Goal: Task Accomplishment & Management: Use online tool/utility

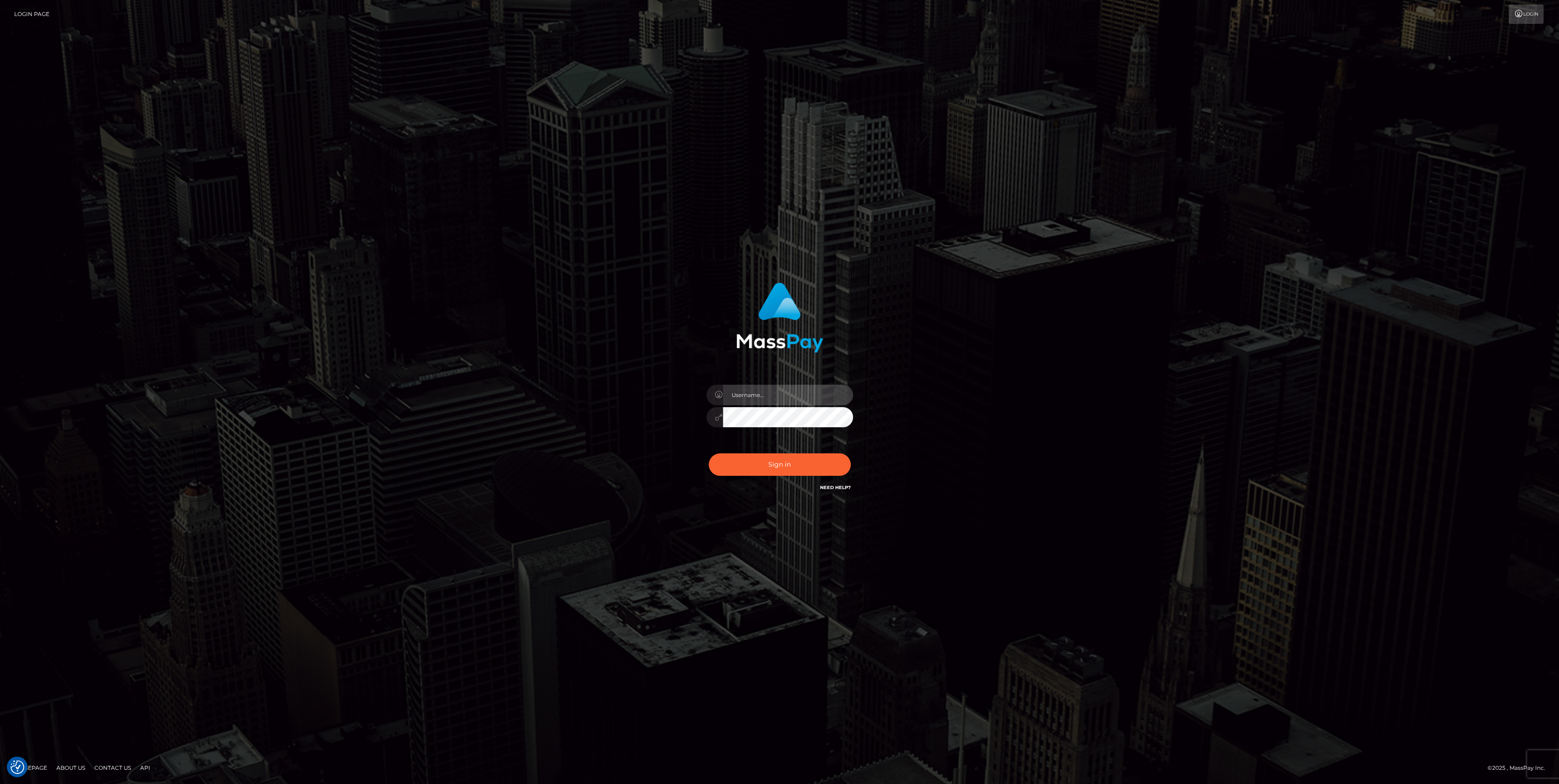
type input "bengreen"
click at [763, 489] on div "bengreen Sign in" at bounding box center [779, 388] width 240 height 224
click at [773, 470] on button "Sign in" at bounding box center [780, 464] width 142 height 22
type input "bengreen"
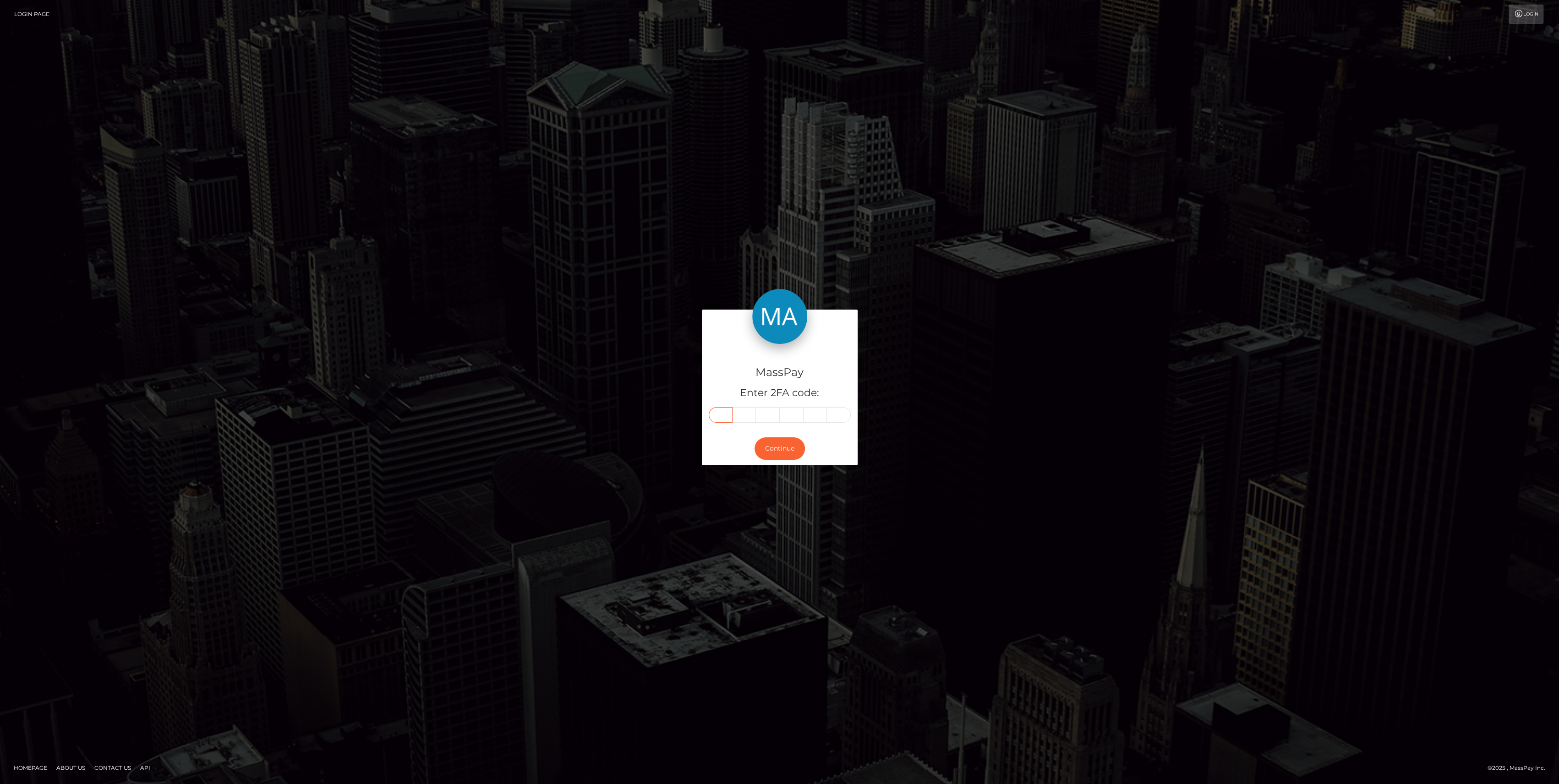
click at [727, 412] on input "text" at bounding box center [720, 415] width 24 height 16
paste input "7"
type input "7"
type input "8"
type input "5"
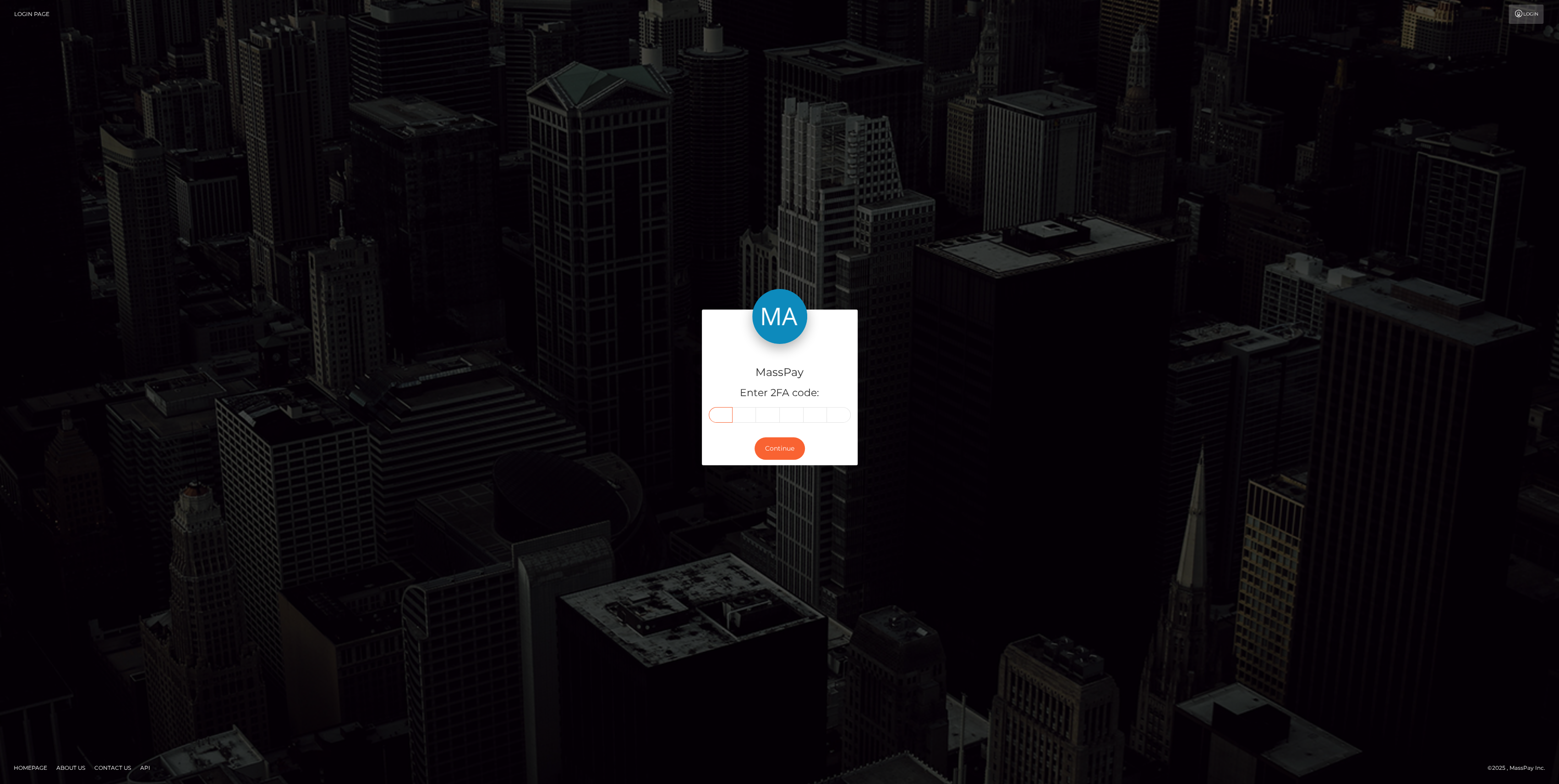
type input "0"
type input "8"
type input "2"
click at [781, 452] on button "Continue" at bounding box center [780, 448] width 50 height 22
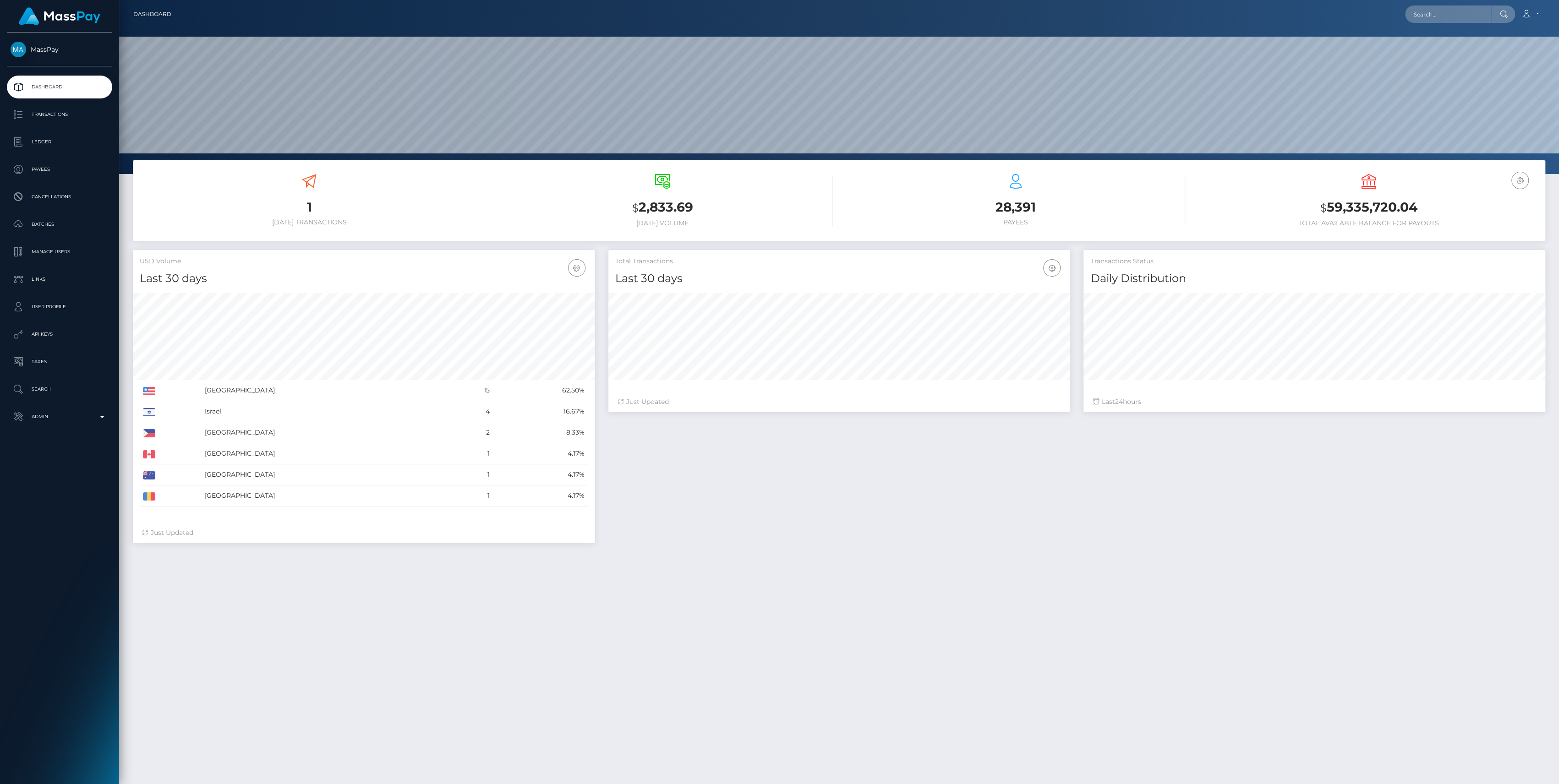
scroll to position [162, 462]
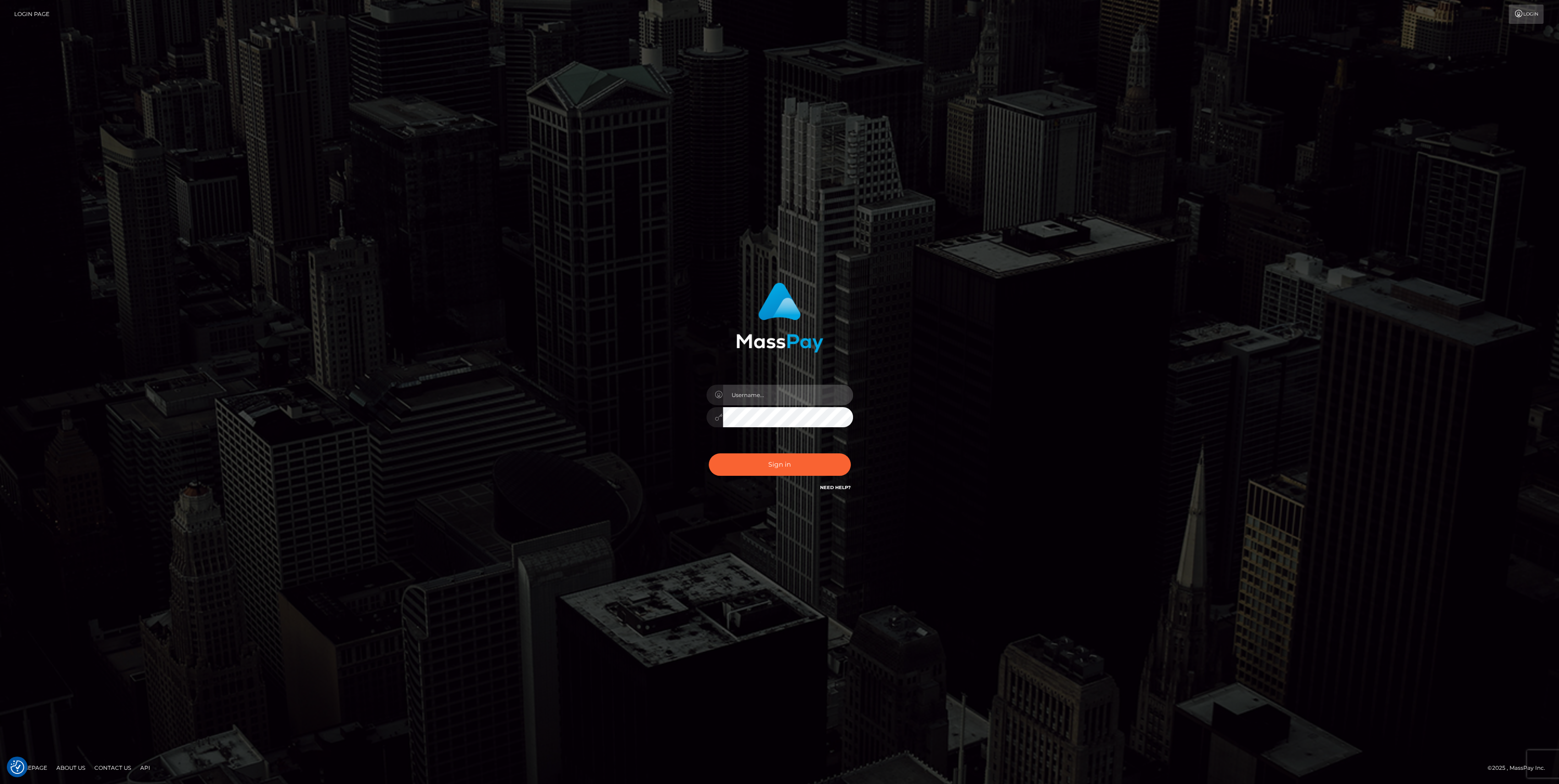
type input "bengreen"
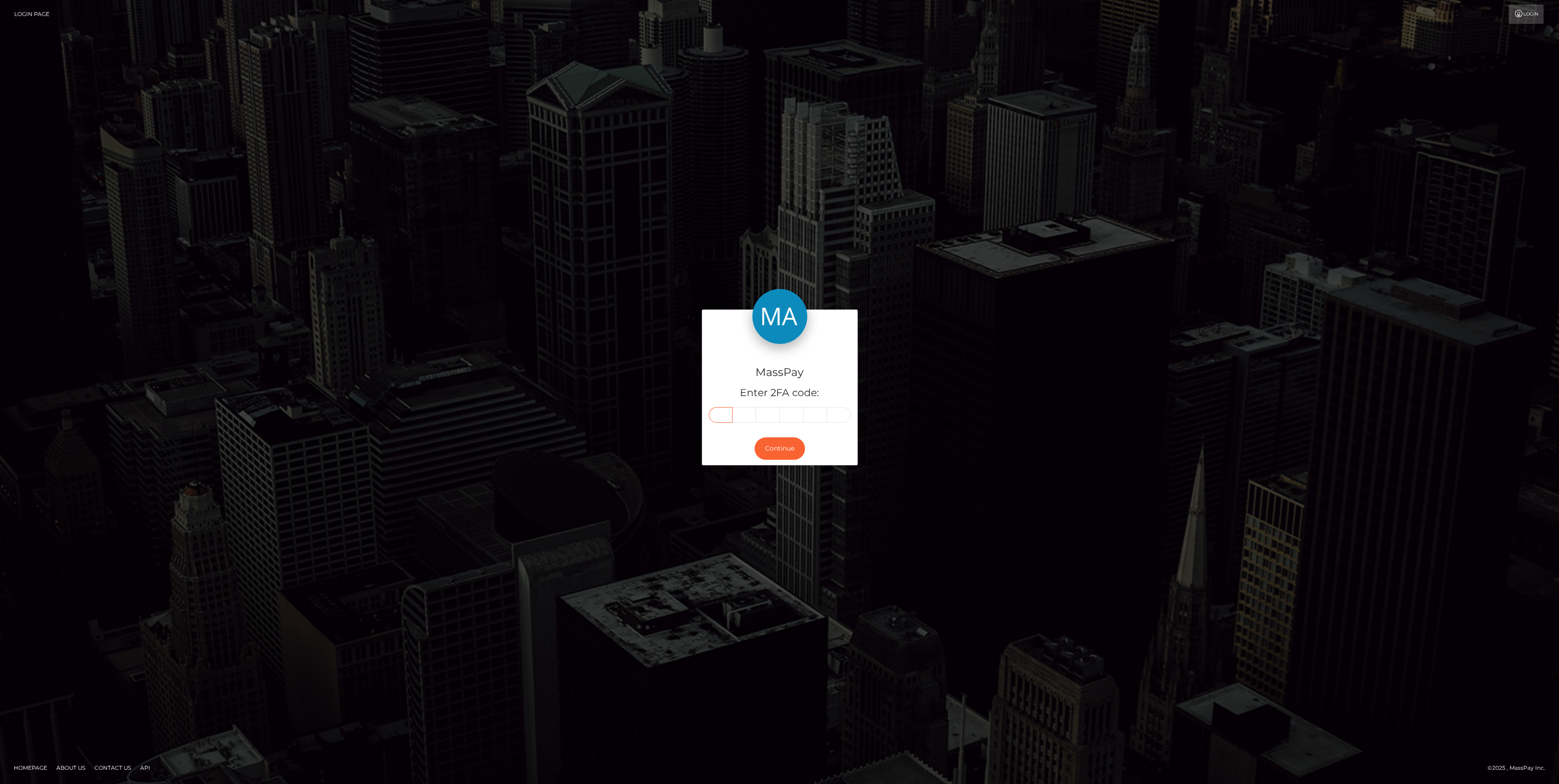
drag, startPoint x: 723, startPoint y: 426, endPoint x: 725, endPoint y: 417, distance: 9.2
paste input "3"
type input "3"
type input "6"
type input "0"
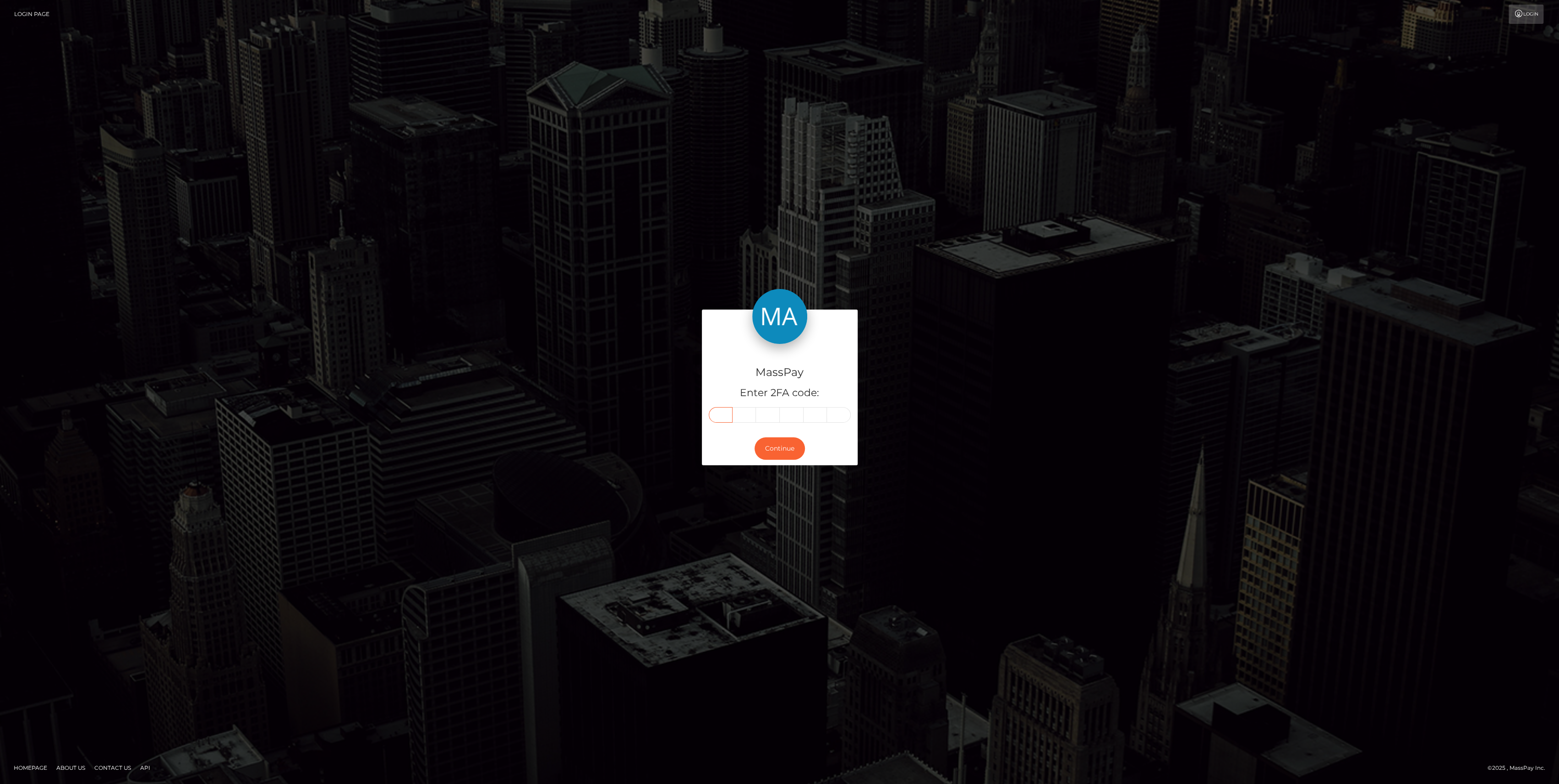
type input "6"
type input "9"
type input "1"
click at [772, 453] on button "Continue" at bounding box center [780, 448] width 50 height 22
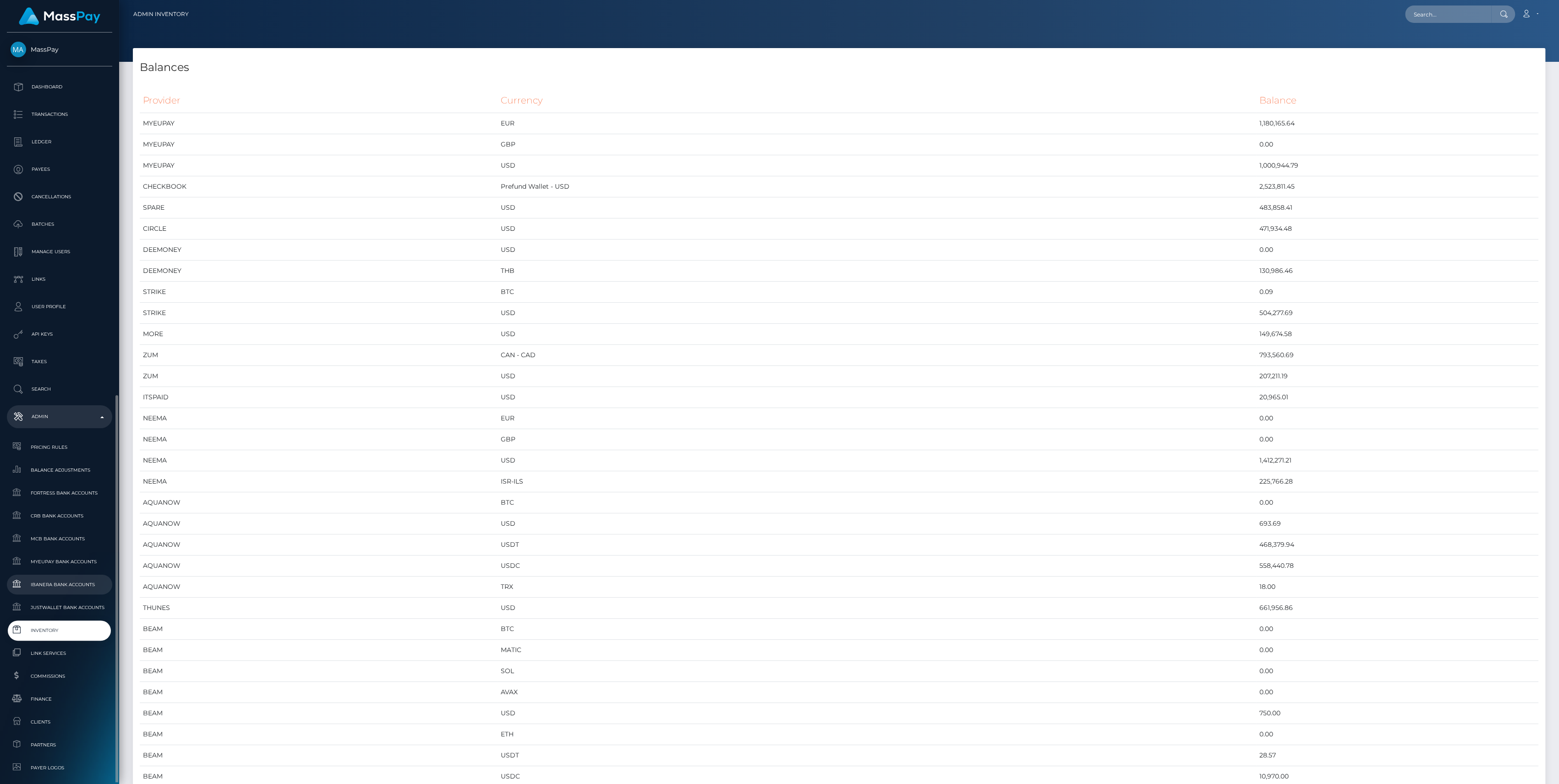
scroll to position [203, 0]
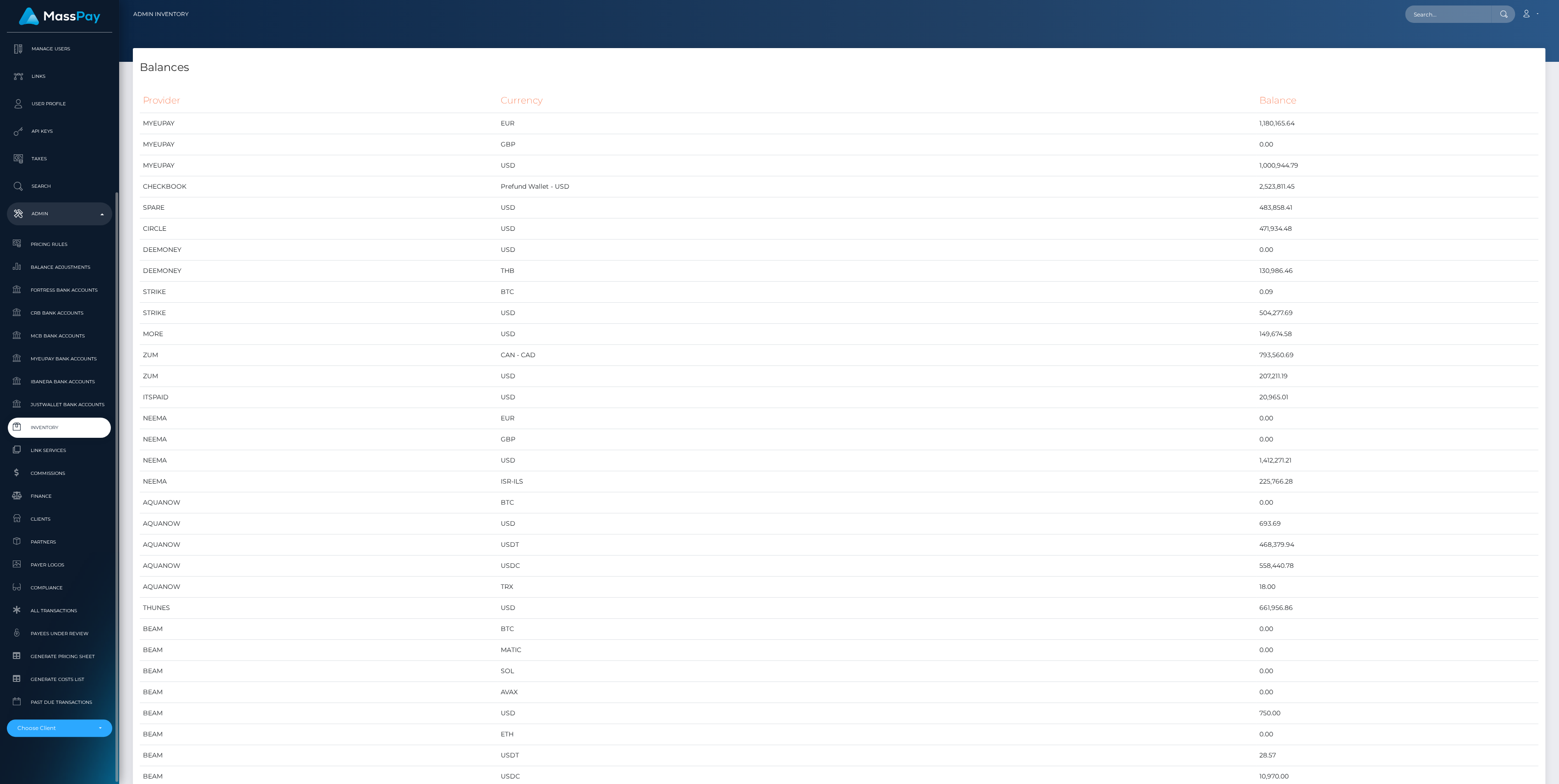
click at [41, 434] on link "Inventory" at bounding box center [59, 427] width 105 height 20
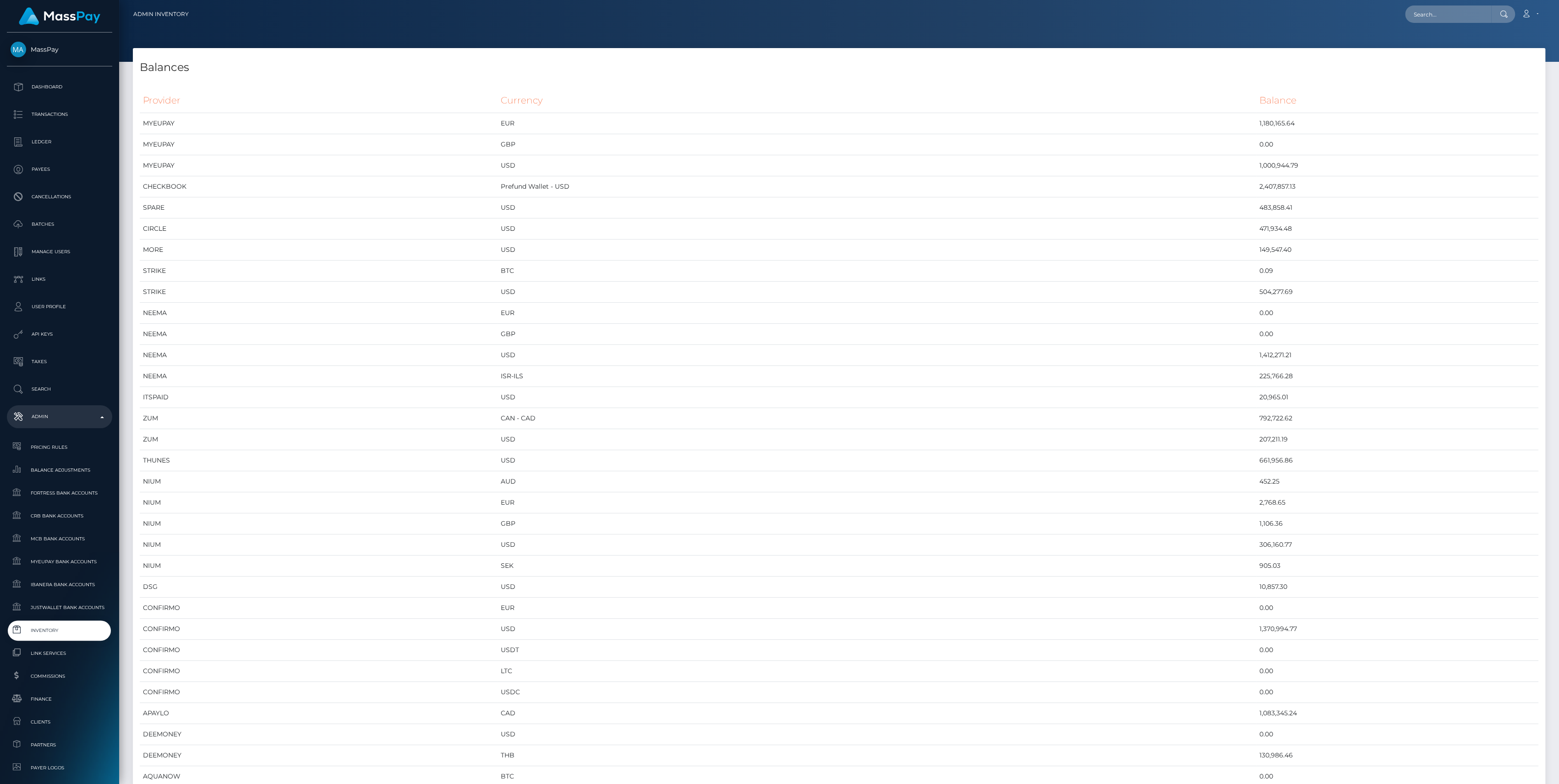
scroll to position [4670, 1412]
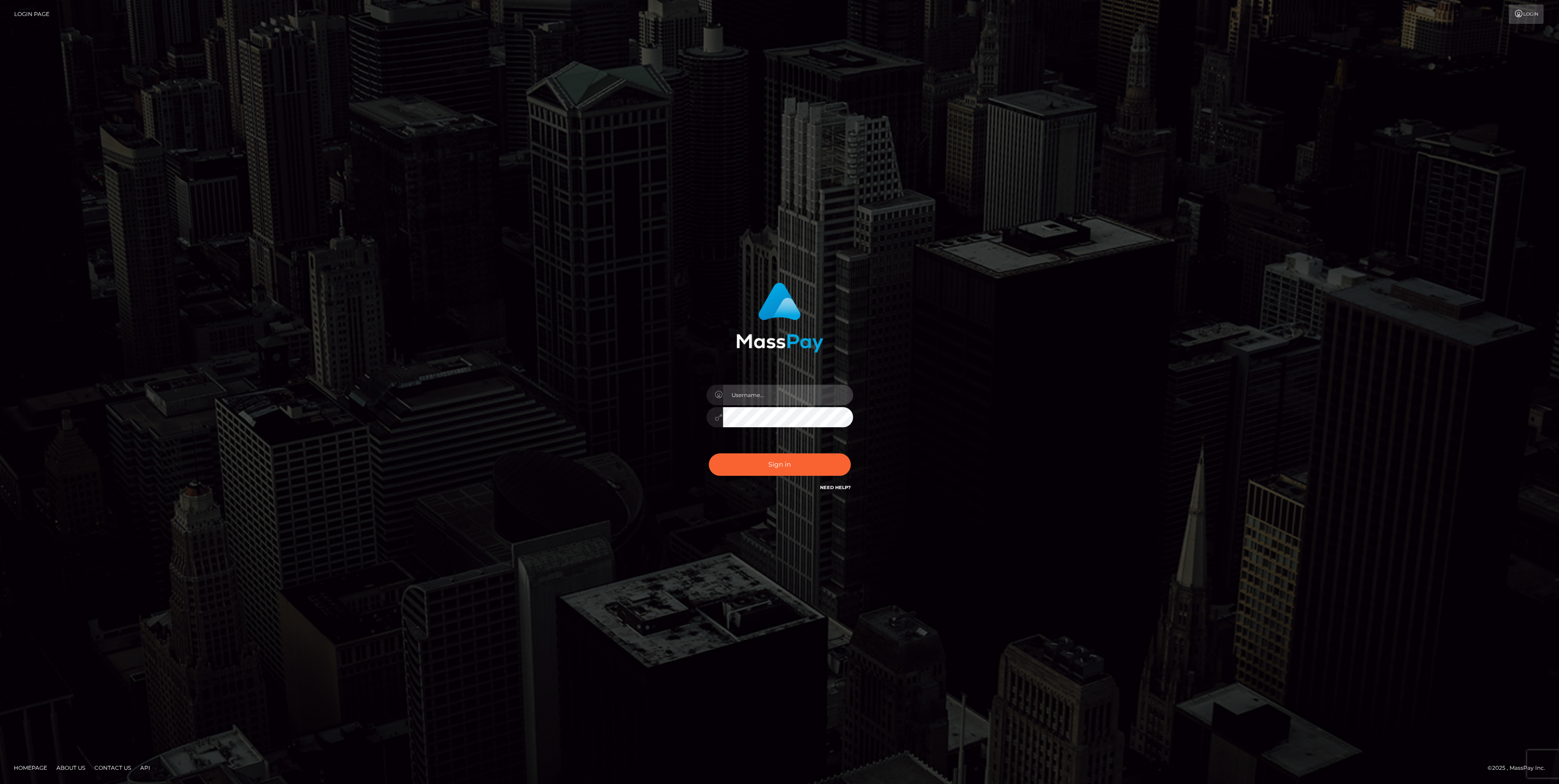
type input "bengreen"
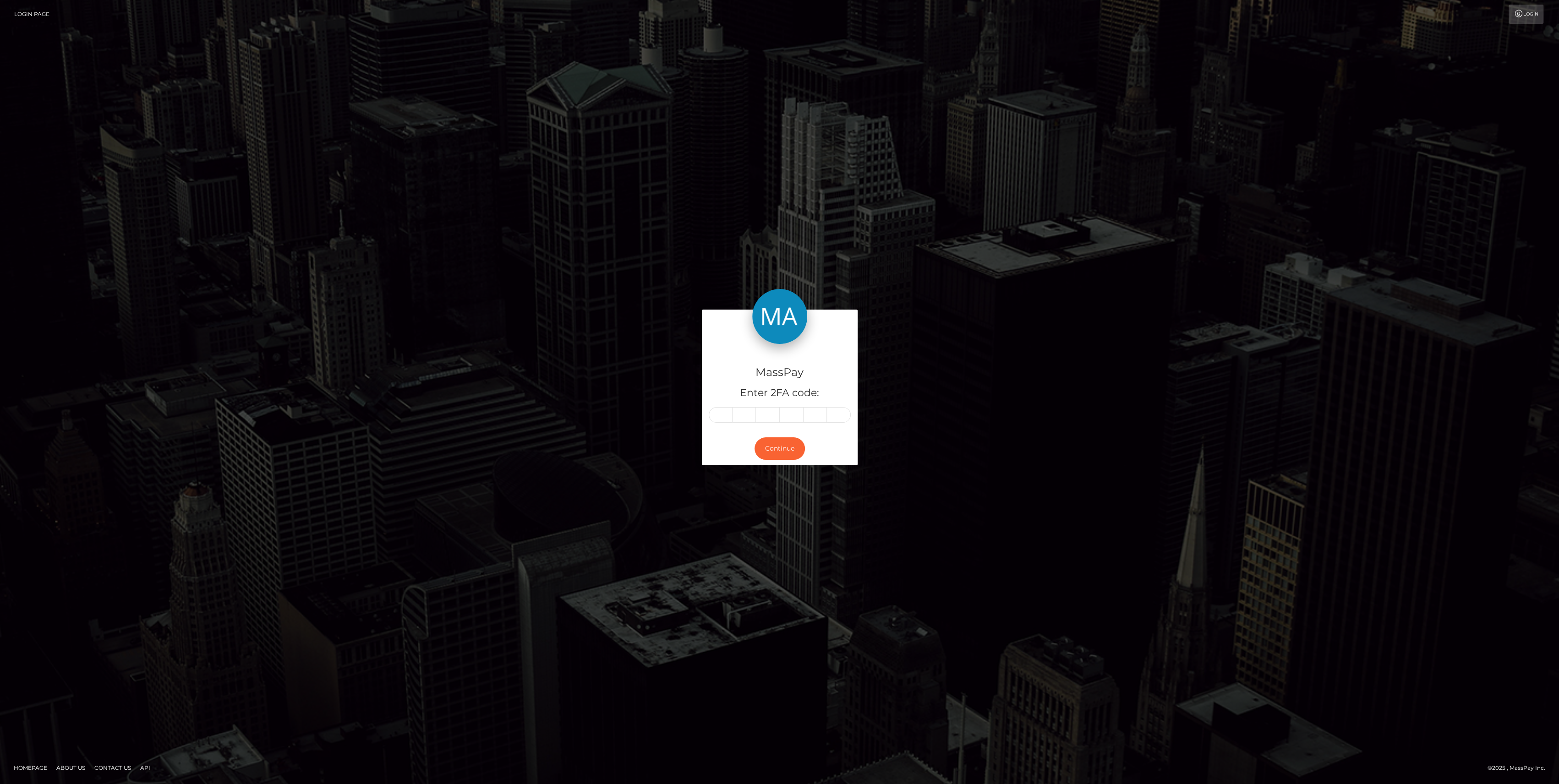
click at [729, 425] on div "MassPay Enter 2FA code:" at bounding box center [780, 387] width 156 height 88
click at [726, 421] on input "text" at bounding box center [720, 415] width 24 height 16
paste input "1"
type input "1"
type input "7"
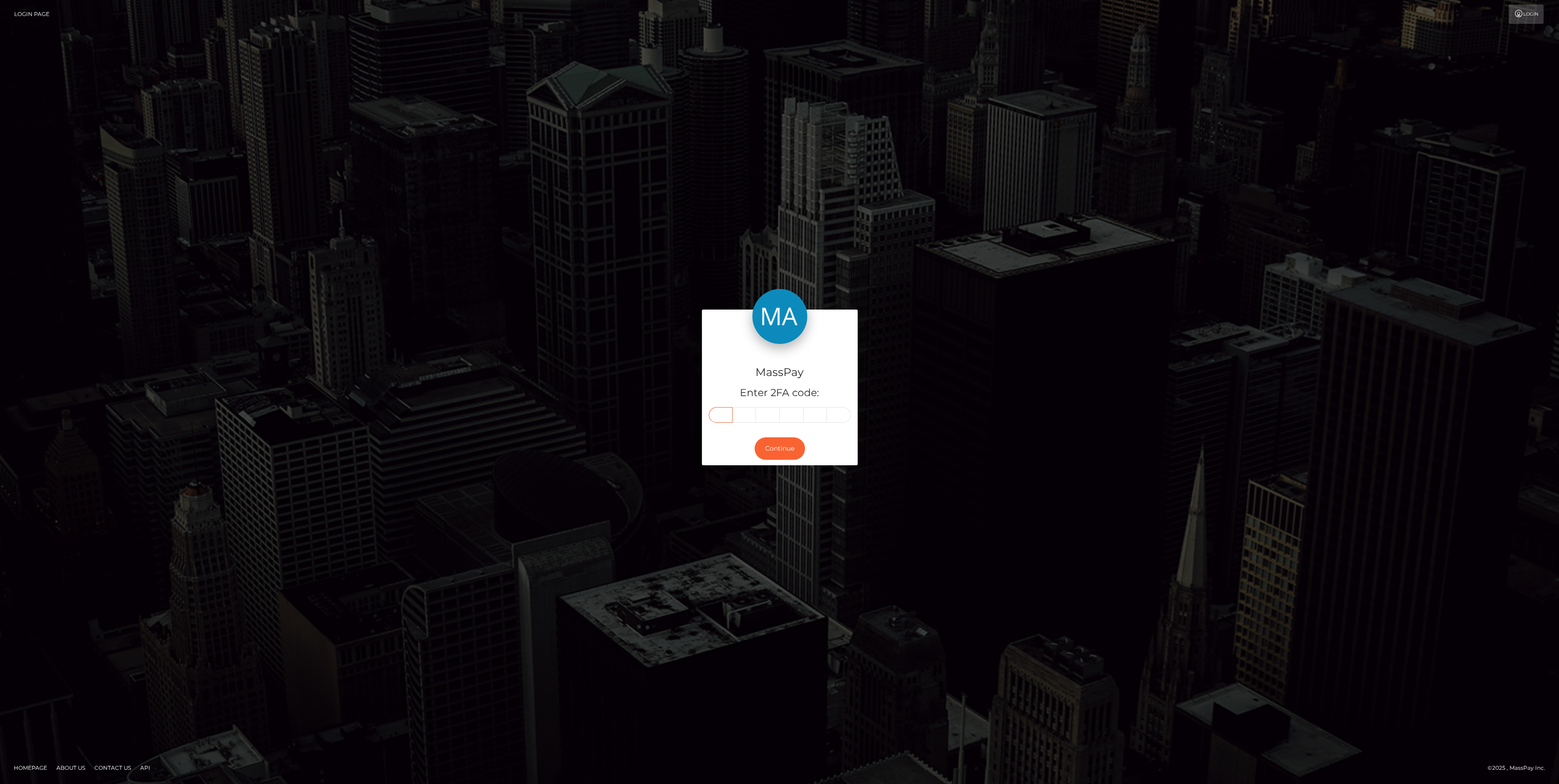
type input "0"
type input "4"
type input "5"
type input "8"
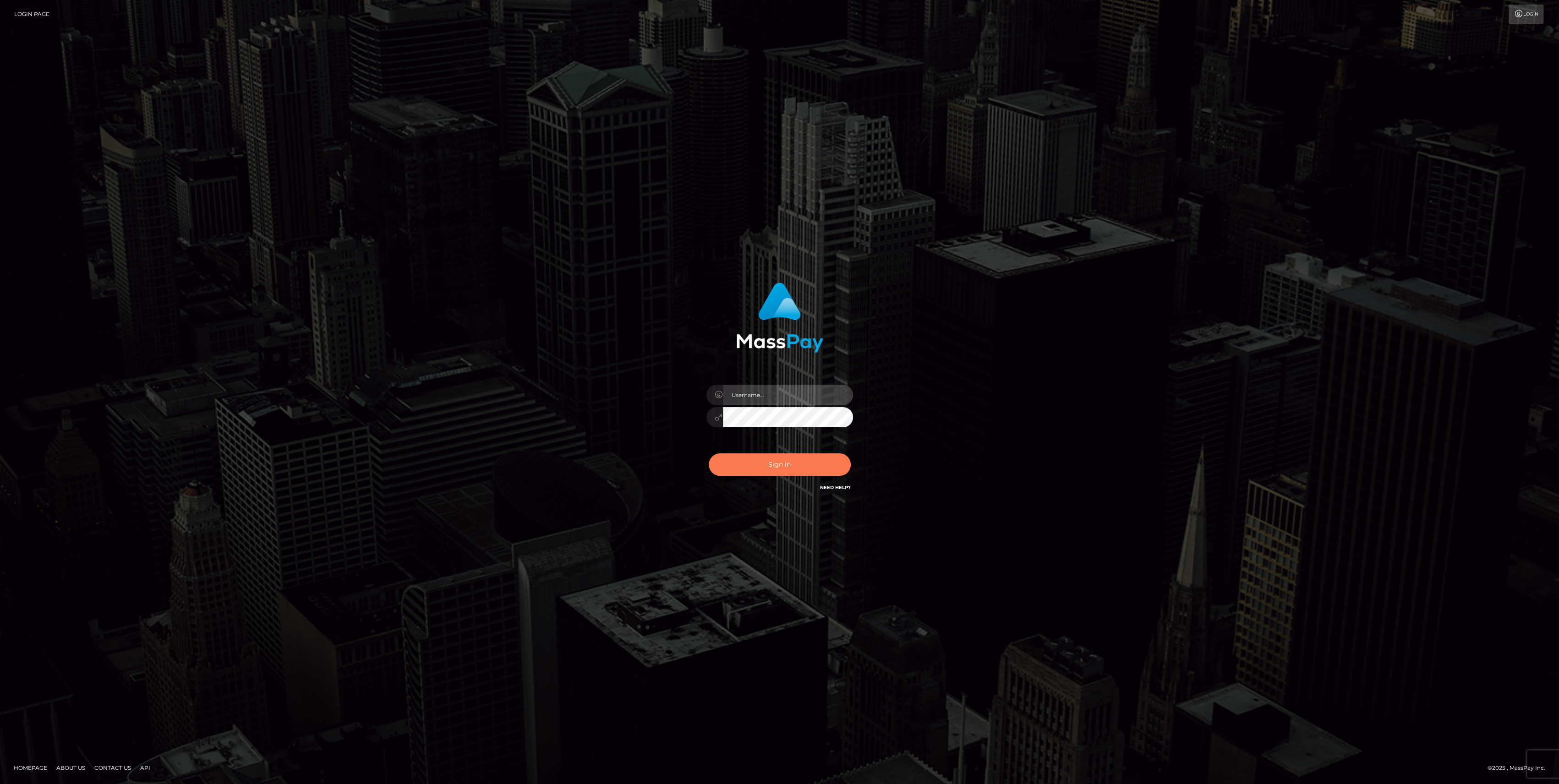
type input "bengreen"
click at [774, 458] on button "Sign in" at bounding box center [780, 464] width 142 height 22
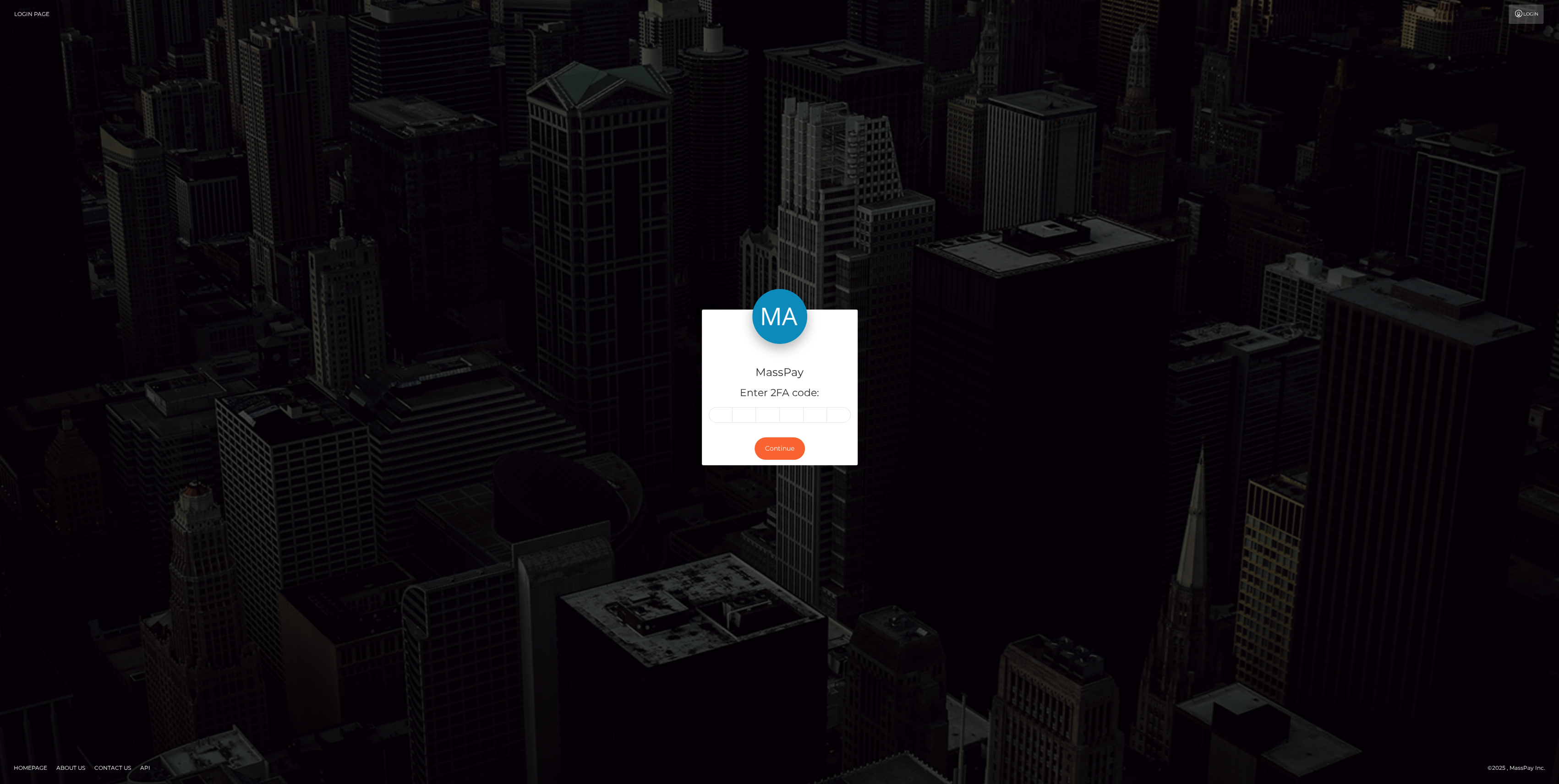
type input "1"
type input "7"
type input "0"
type input "4"
type input "5"
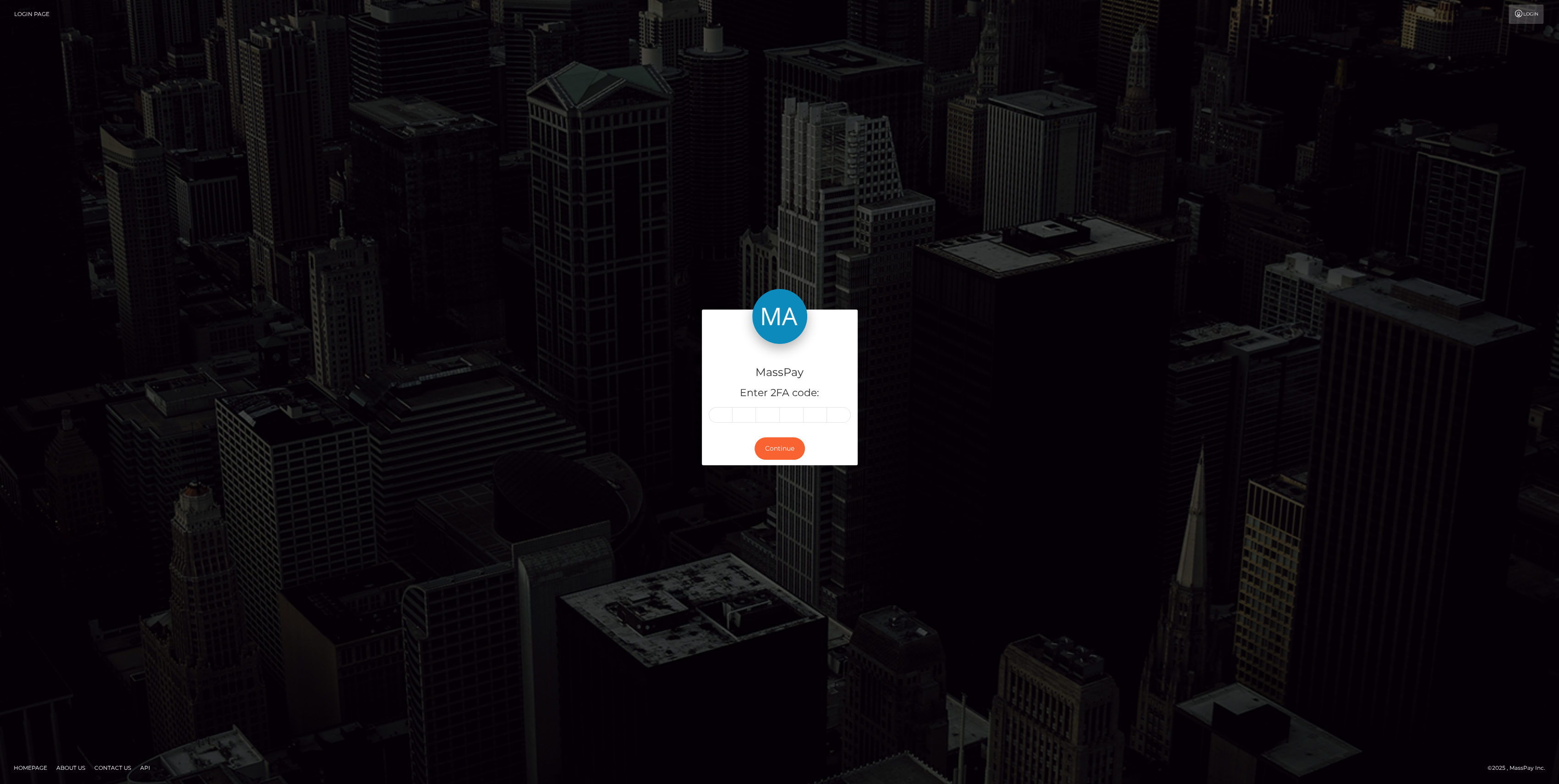
type input "8"
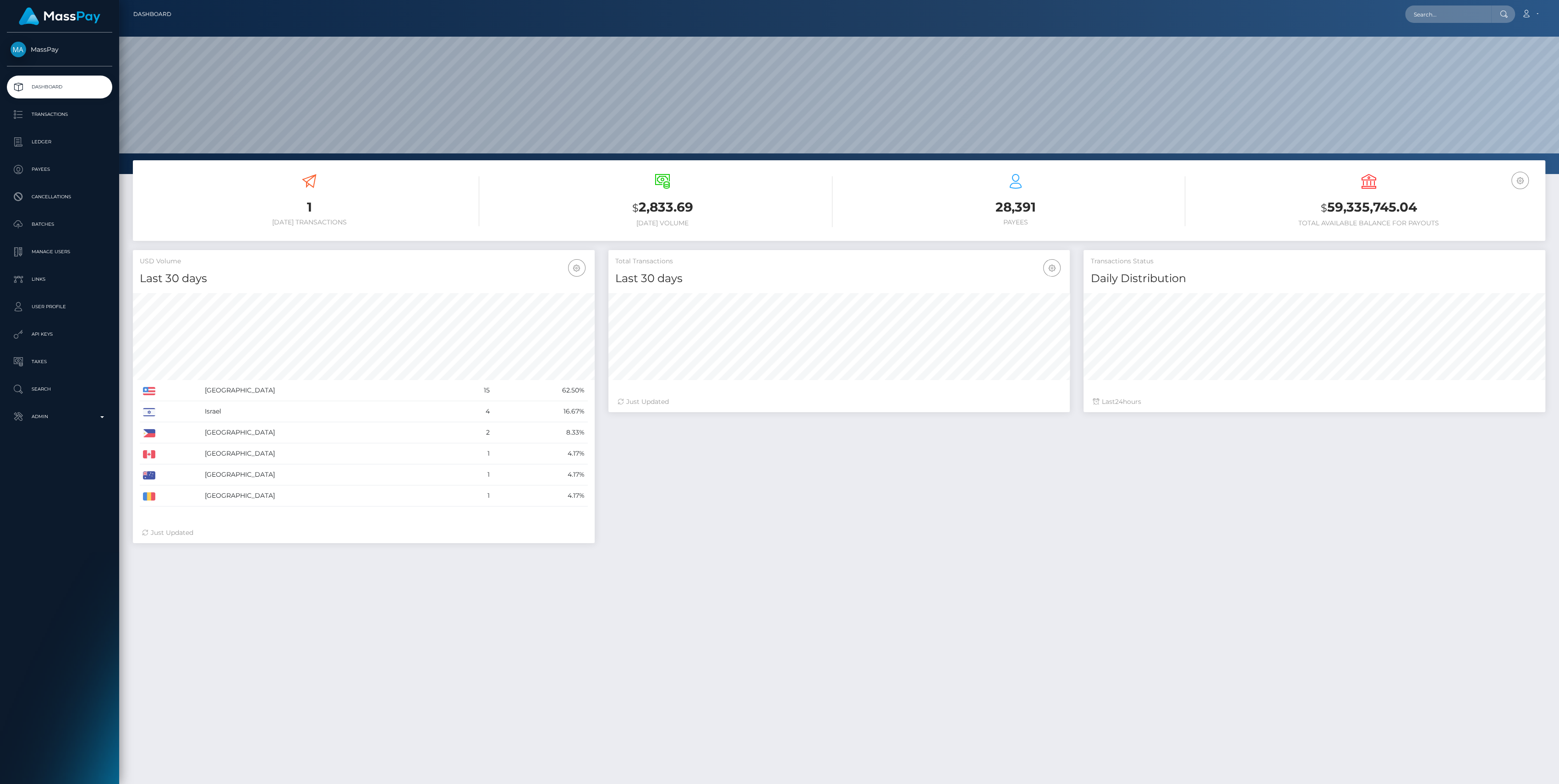
scroll to position [162, 462]
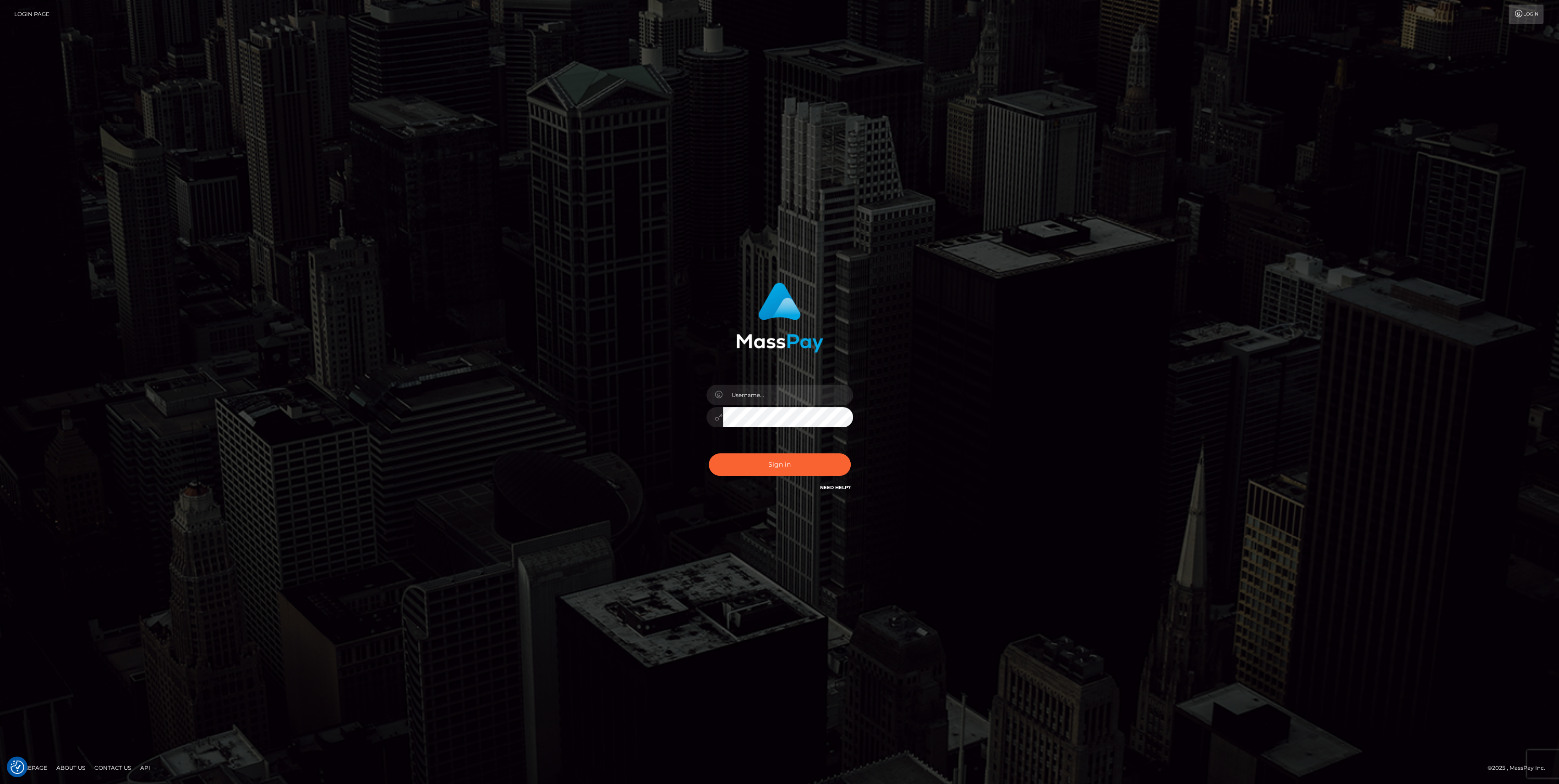
type input "bengreen"
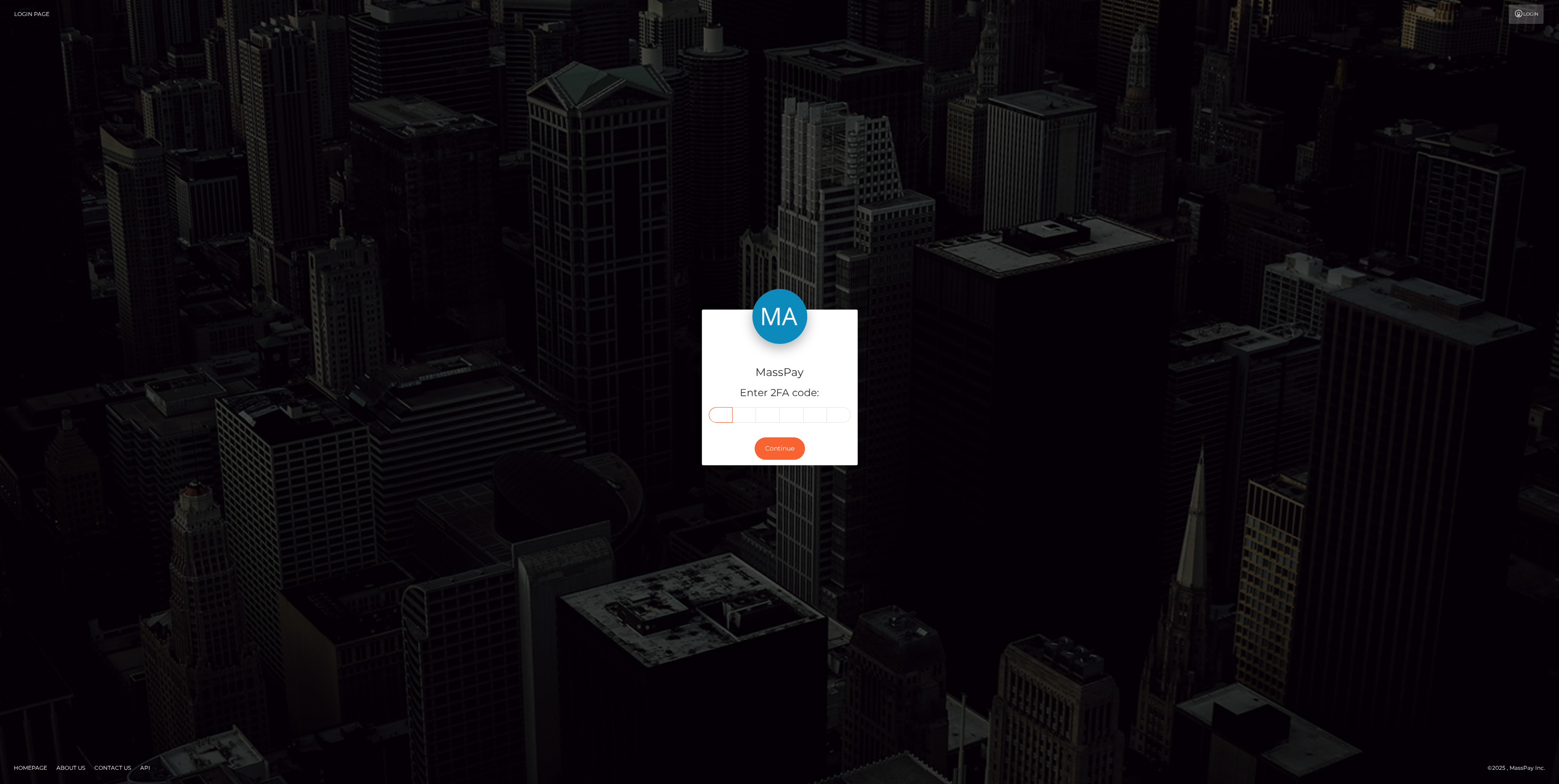
drag, startPoint x: 721, startPoint y: 423, endPoint x: 727, endPoint y: 411, distance: 13.4
paste input "3"
type input "3"
type input "0"
type input "6"
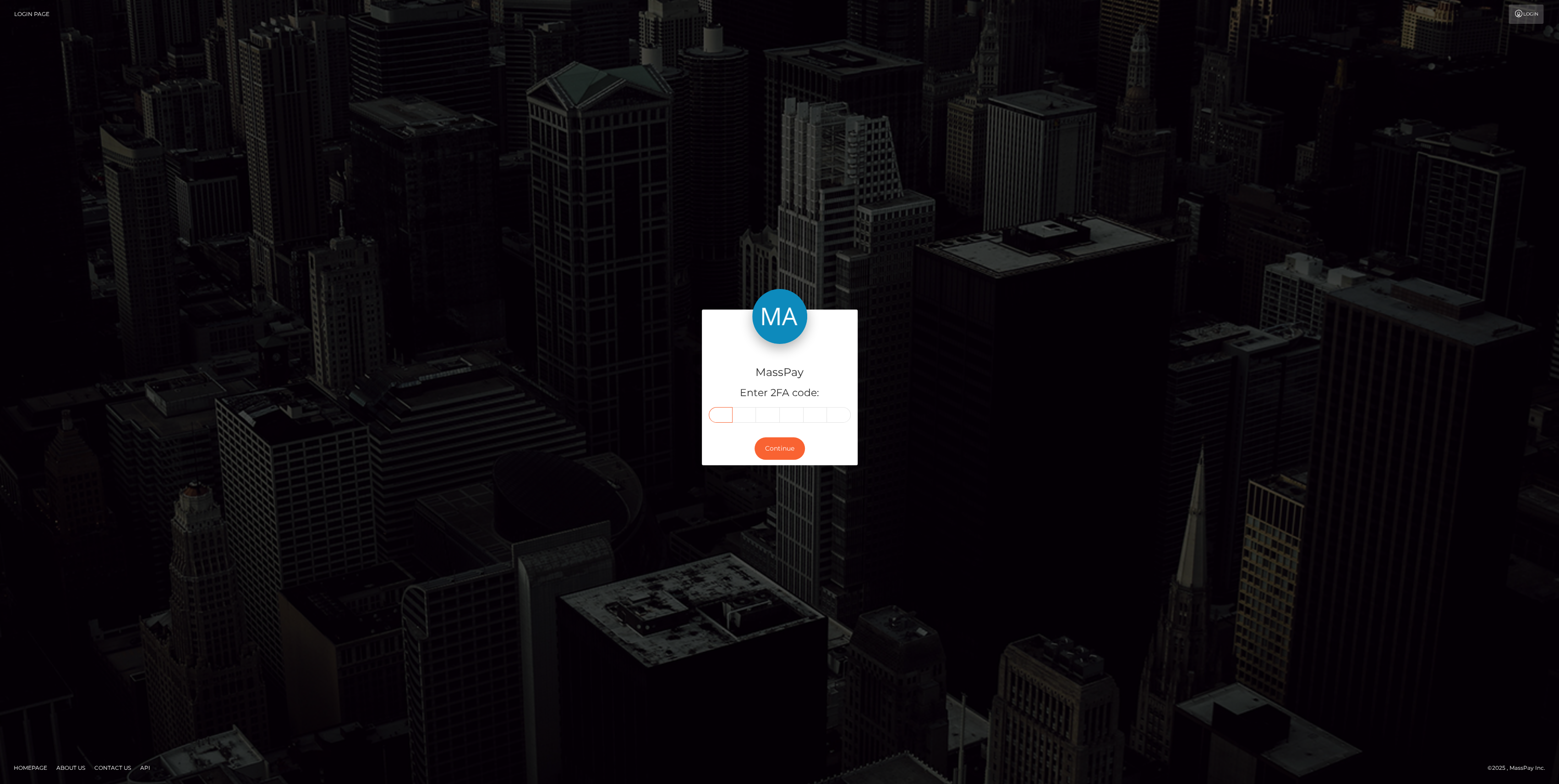
type input "7"
type input "1"
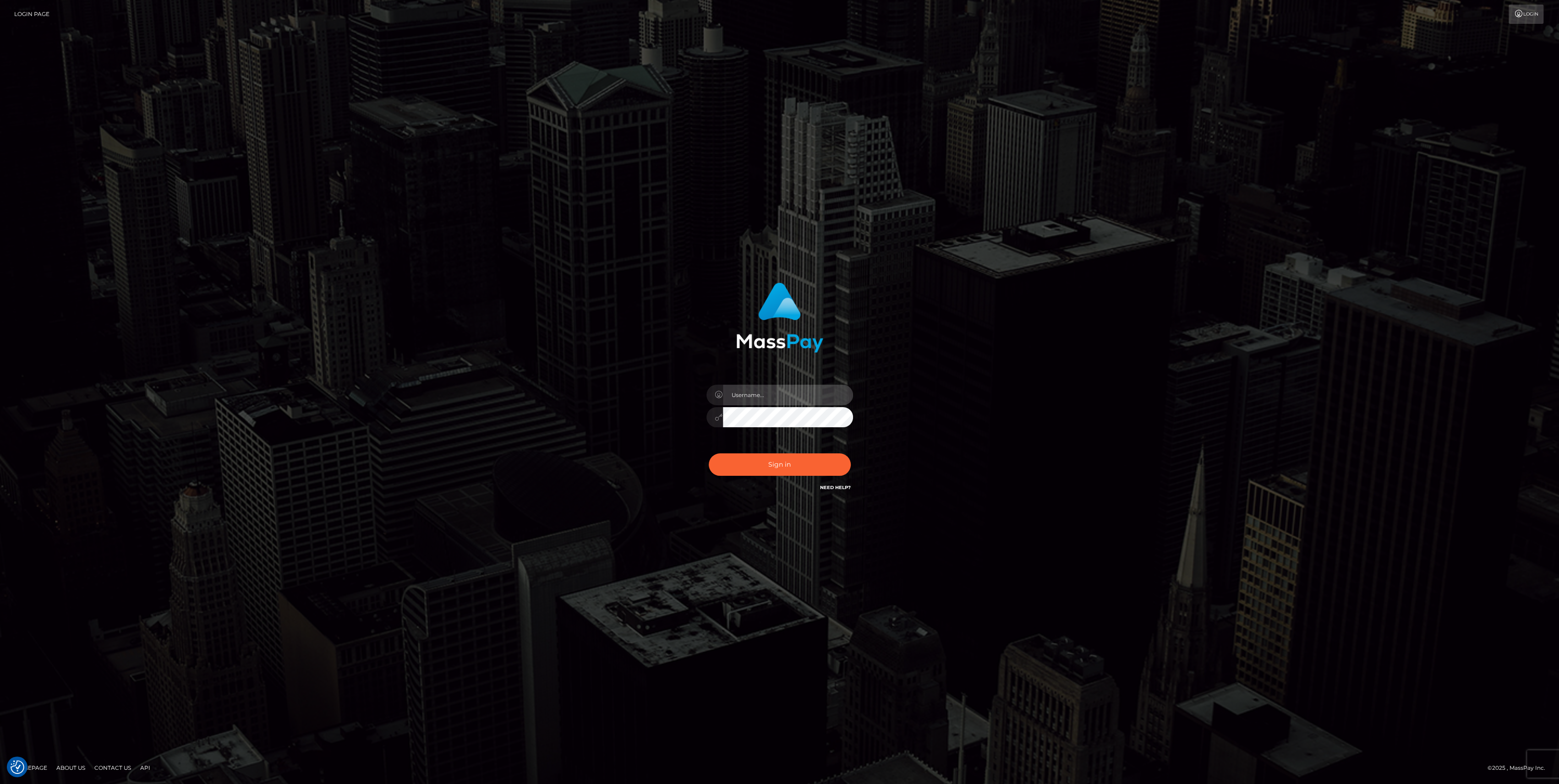
type input "bengreen"
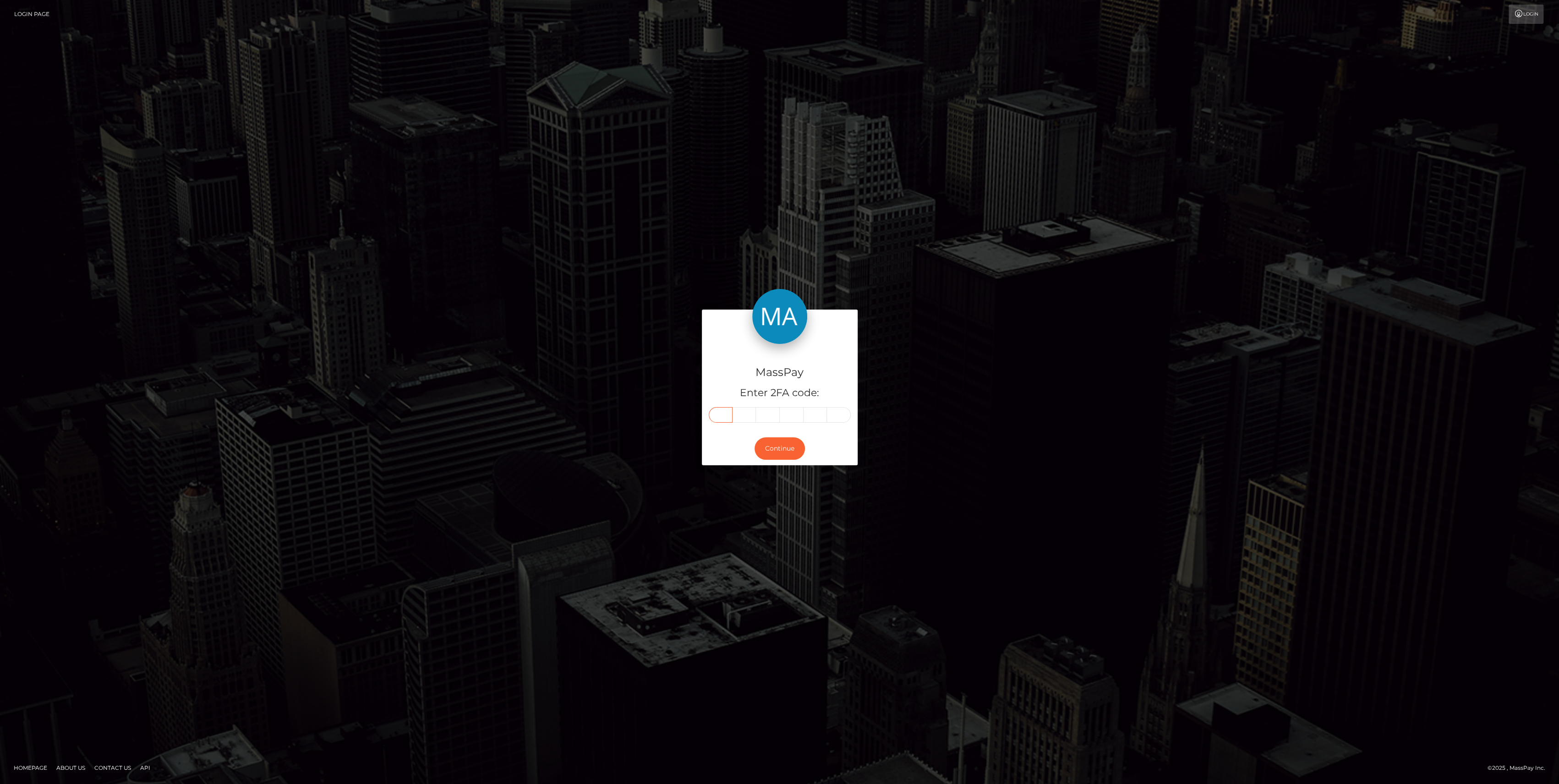
paste input "1"
type input "1"
type input "9"
type input "7"
type input "6"
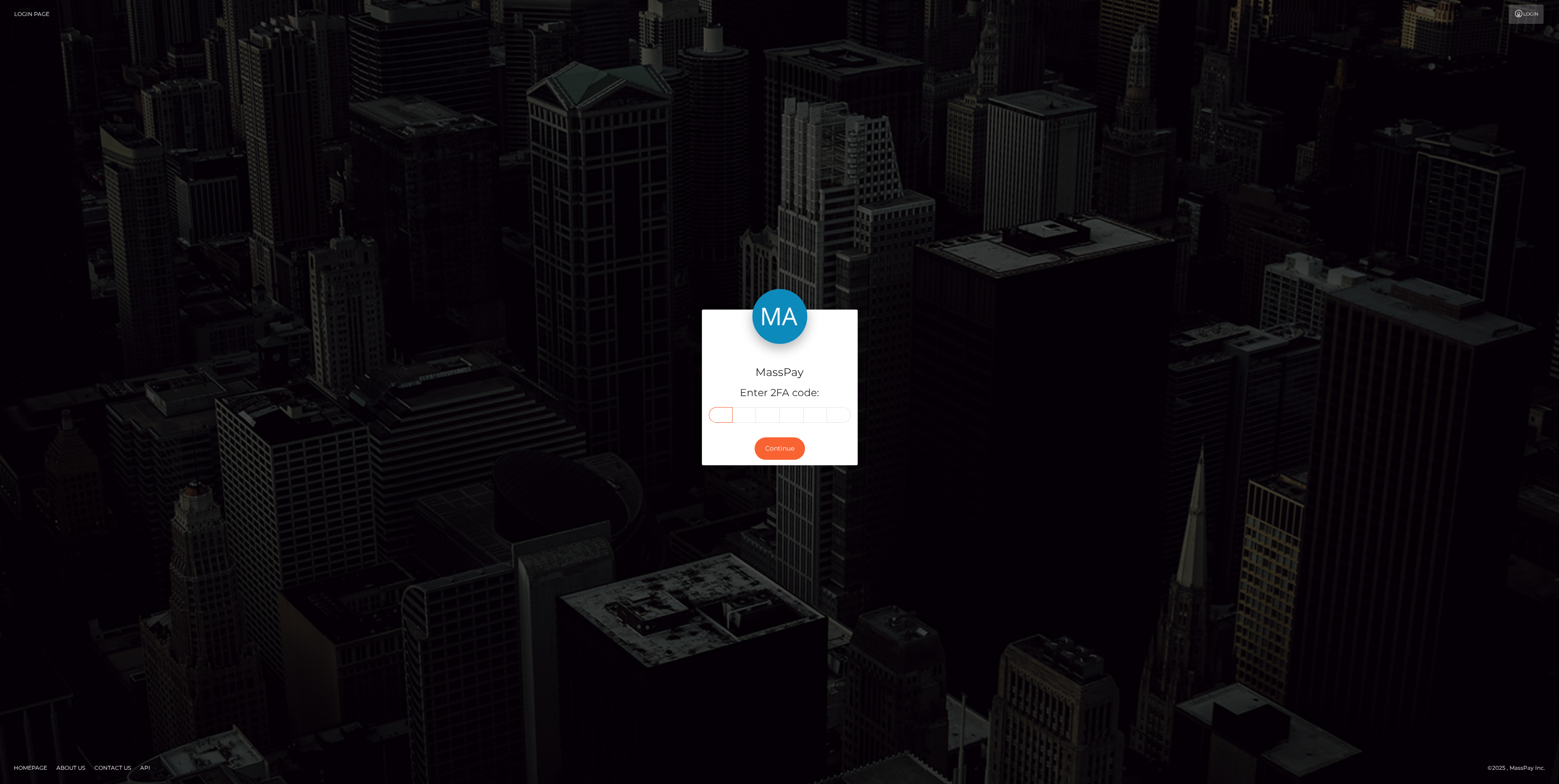
type input "7"
type input "0"
click at [777, 438] on button "Continue" at bounding box center [780, 448] width 50 height 22
click at [780, 443] on button "Continue" at bounding box center [780, 448] width 50 height 22
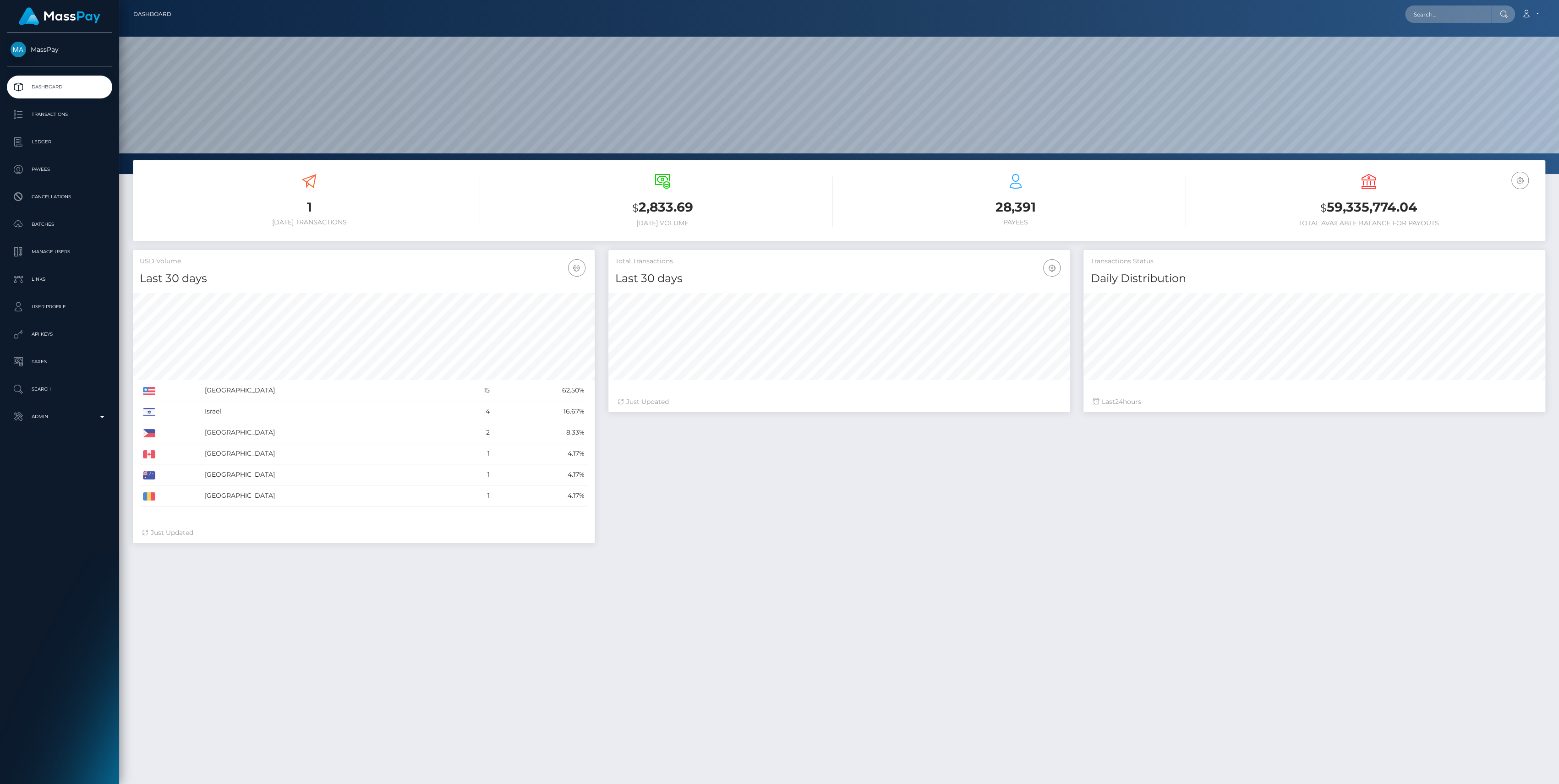
scroll to position [162, 462]
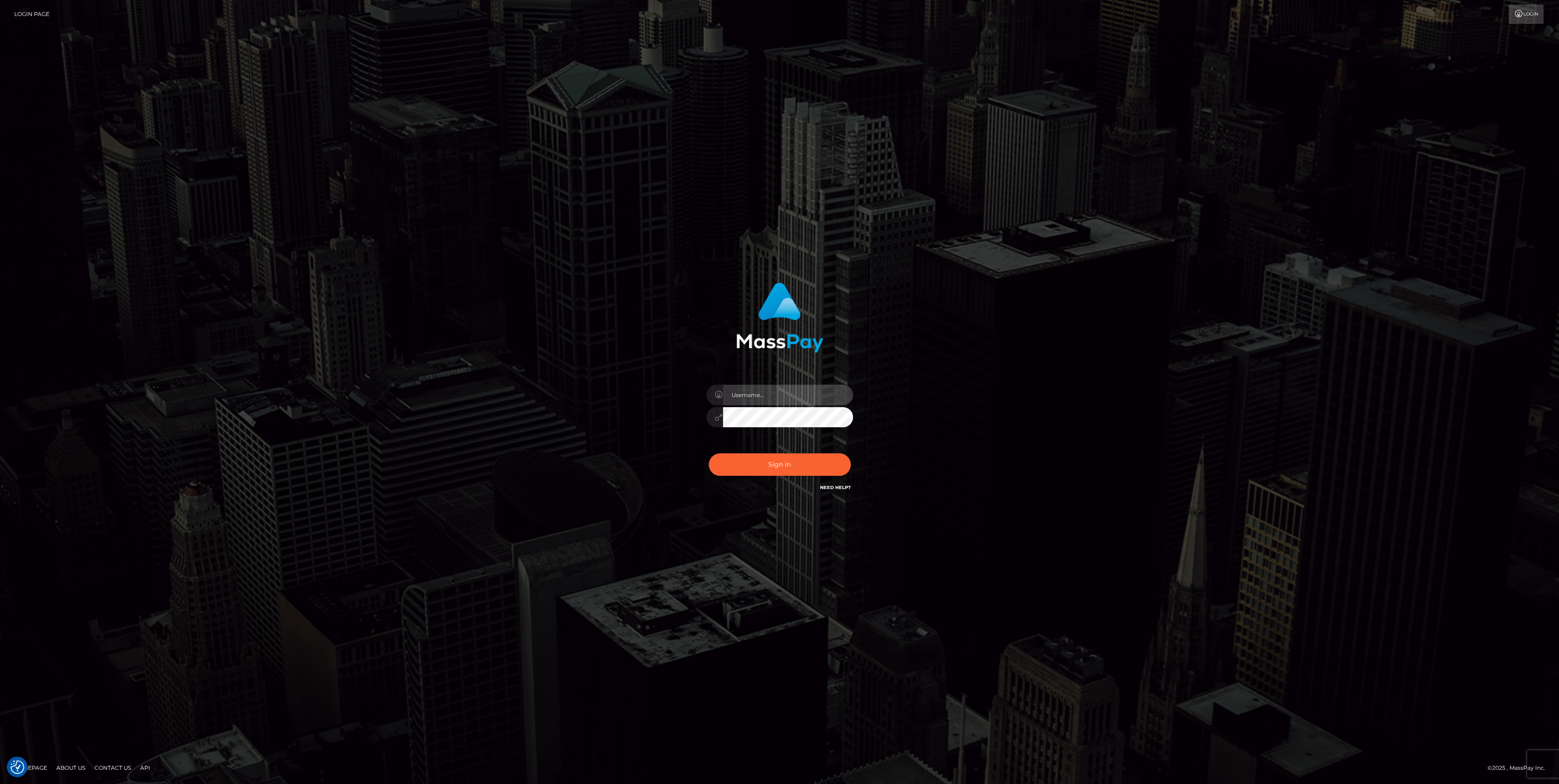
type input "bengreen"
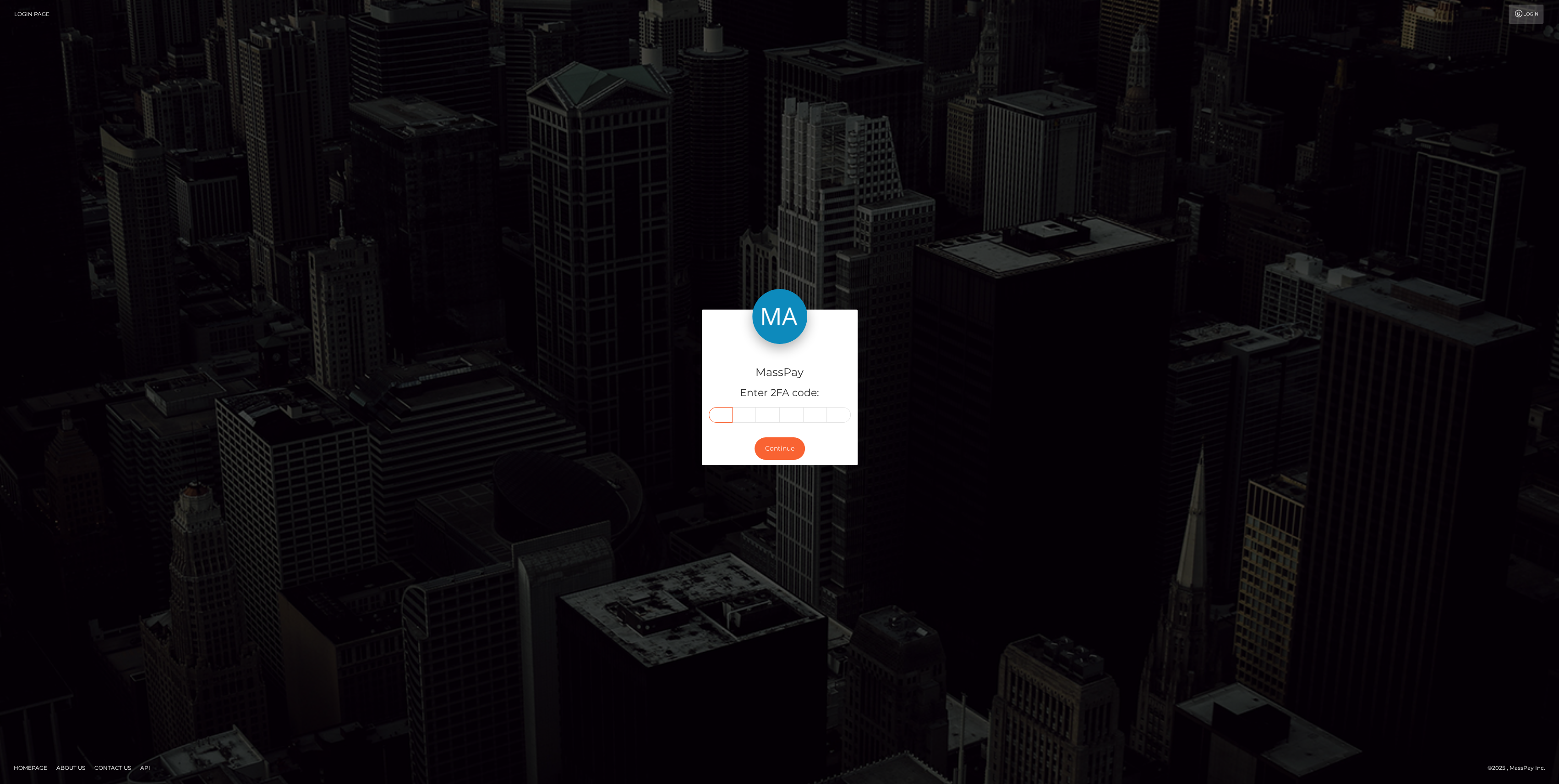
paste input "4"
type input "4"
type input "6"
type input "0"
type input "2"
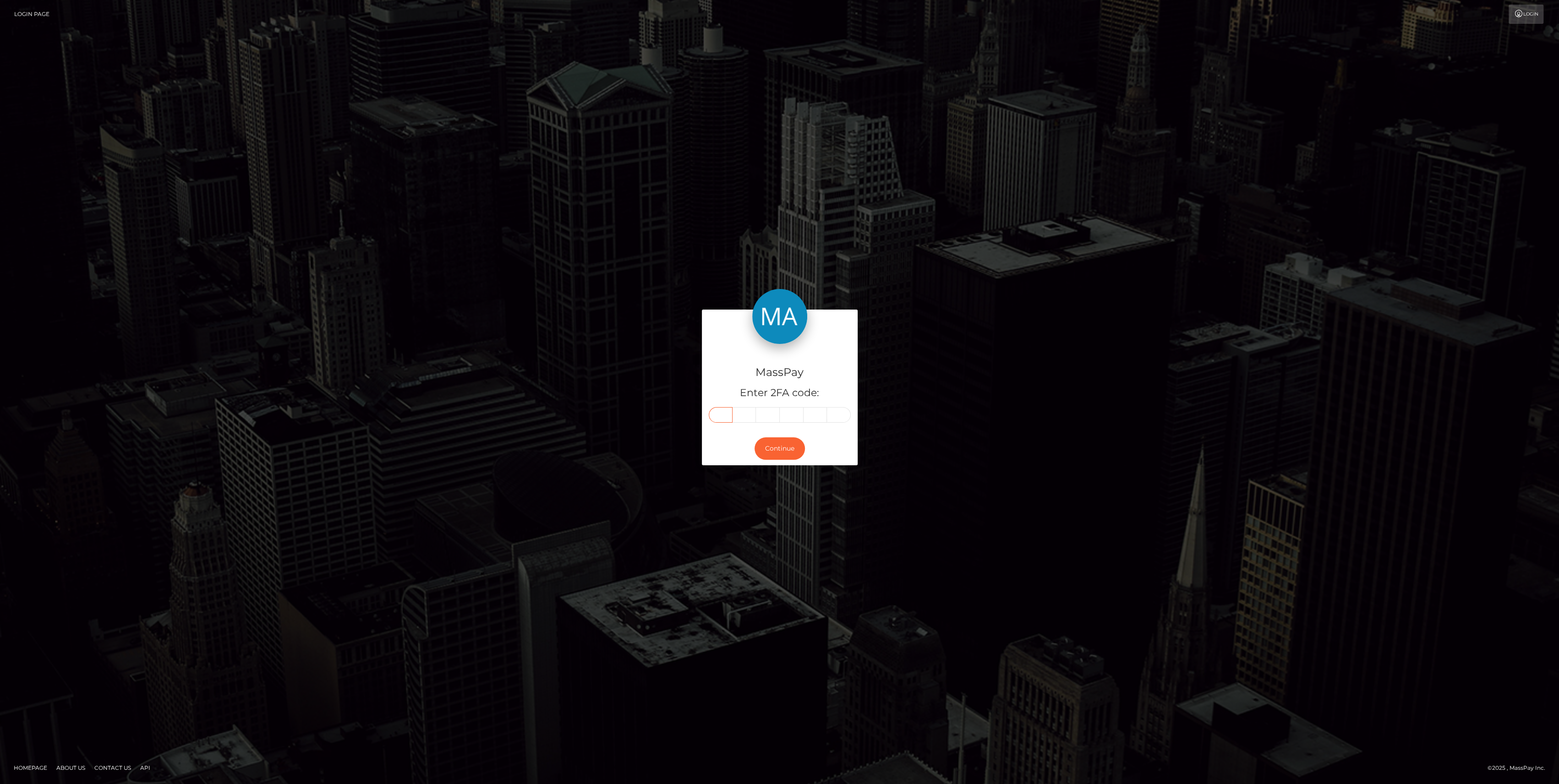
type input "0"
type input "2"
click at [770, 458] on button "Continue" at bounding box center [780, 448] width 50 height 22
click at [770, 455] on button "Continue" at bounding box center [780, 448] width 50 height 22
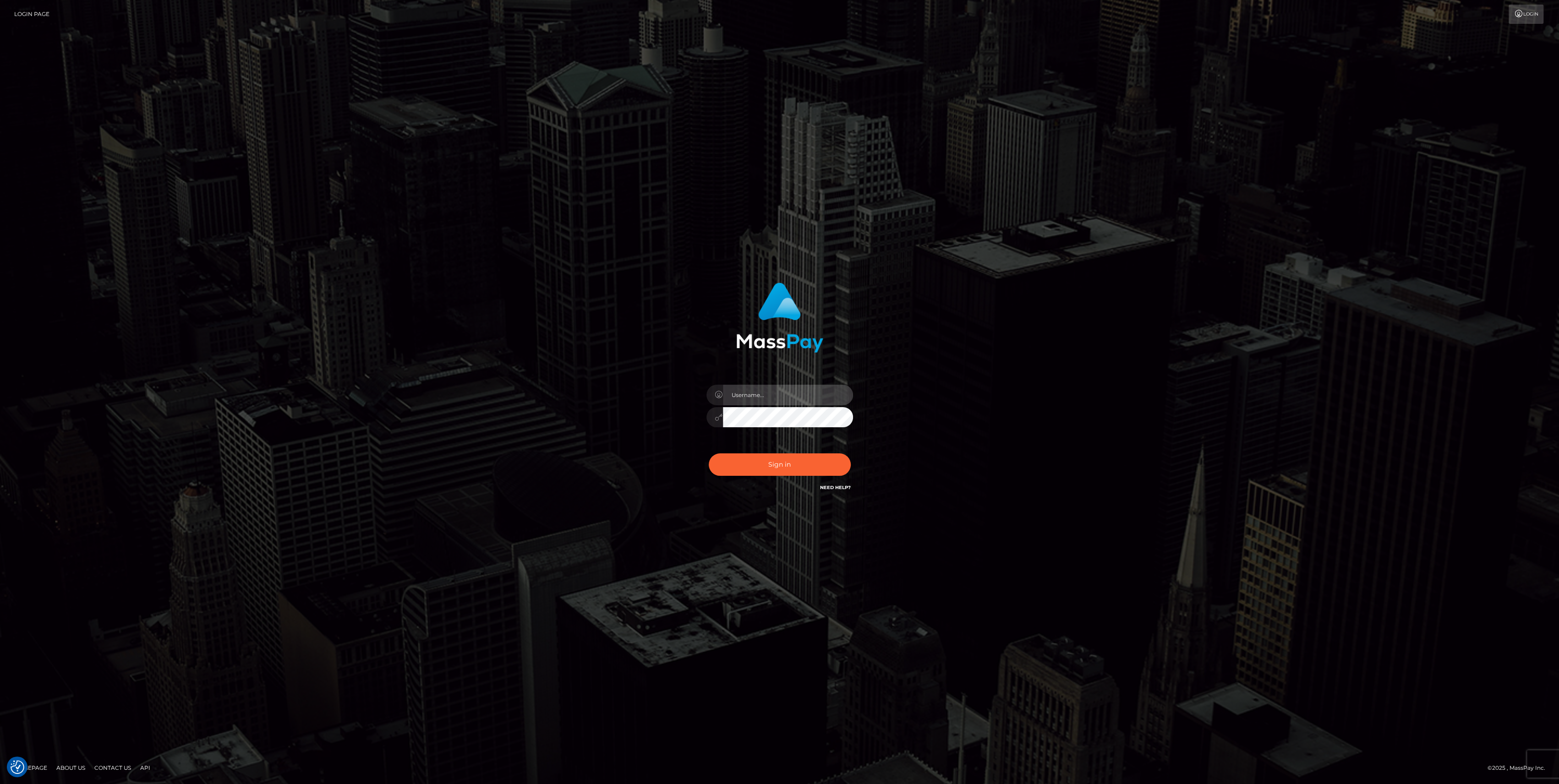
type input "bengreen"
click at [775, 462] on button "Sign in" at bounding box center [780, 464] width 142 height 22
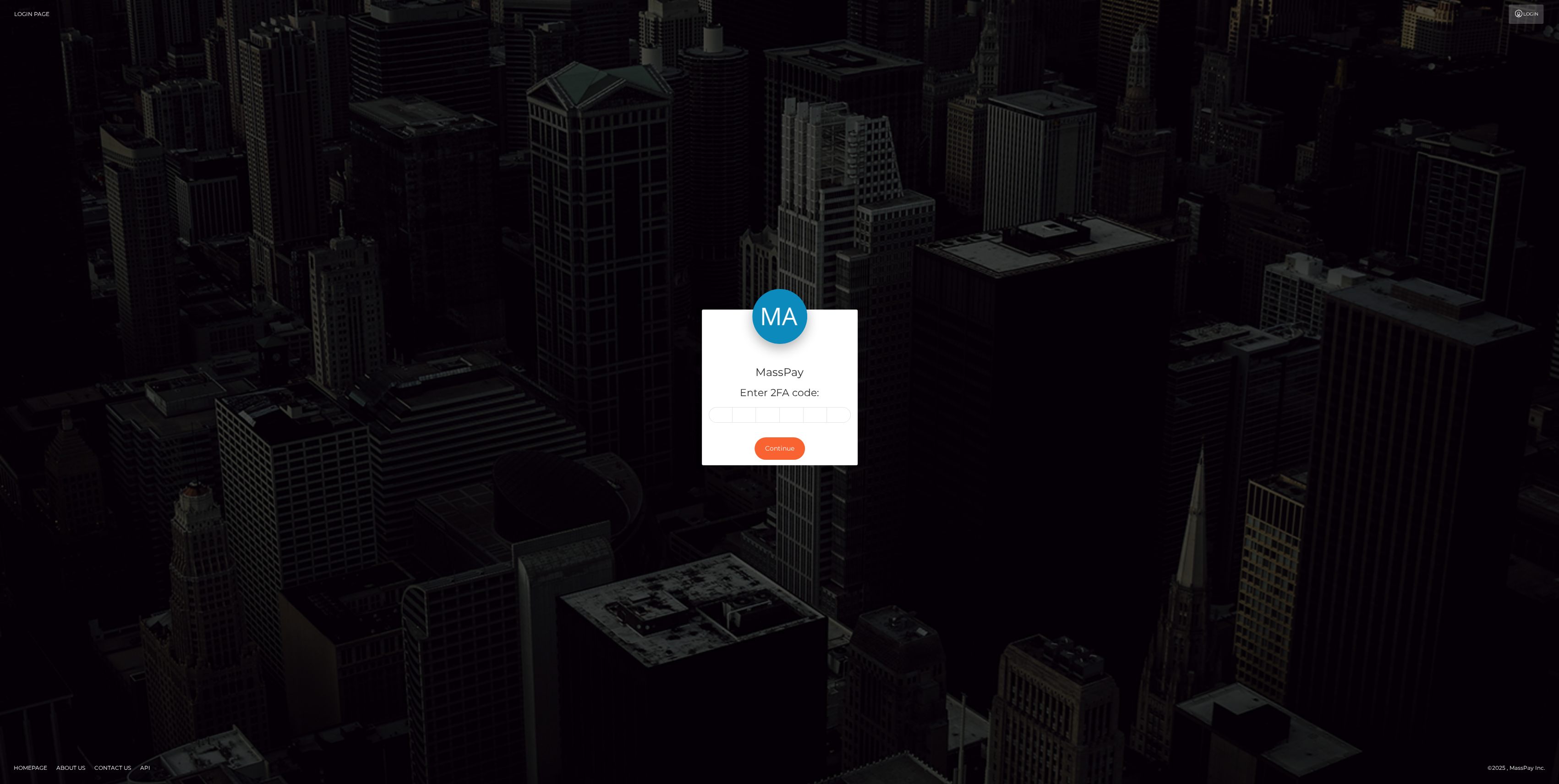
type input "0"
type input "2"
type input "5"
type input "0"
type input "3"
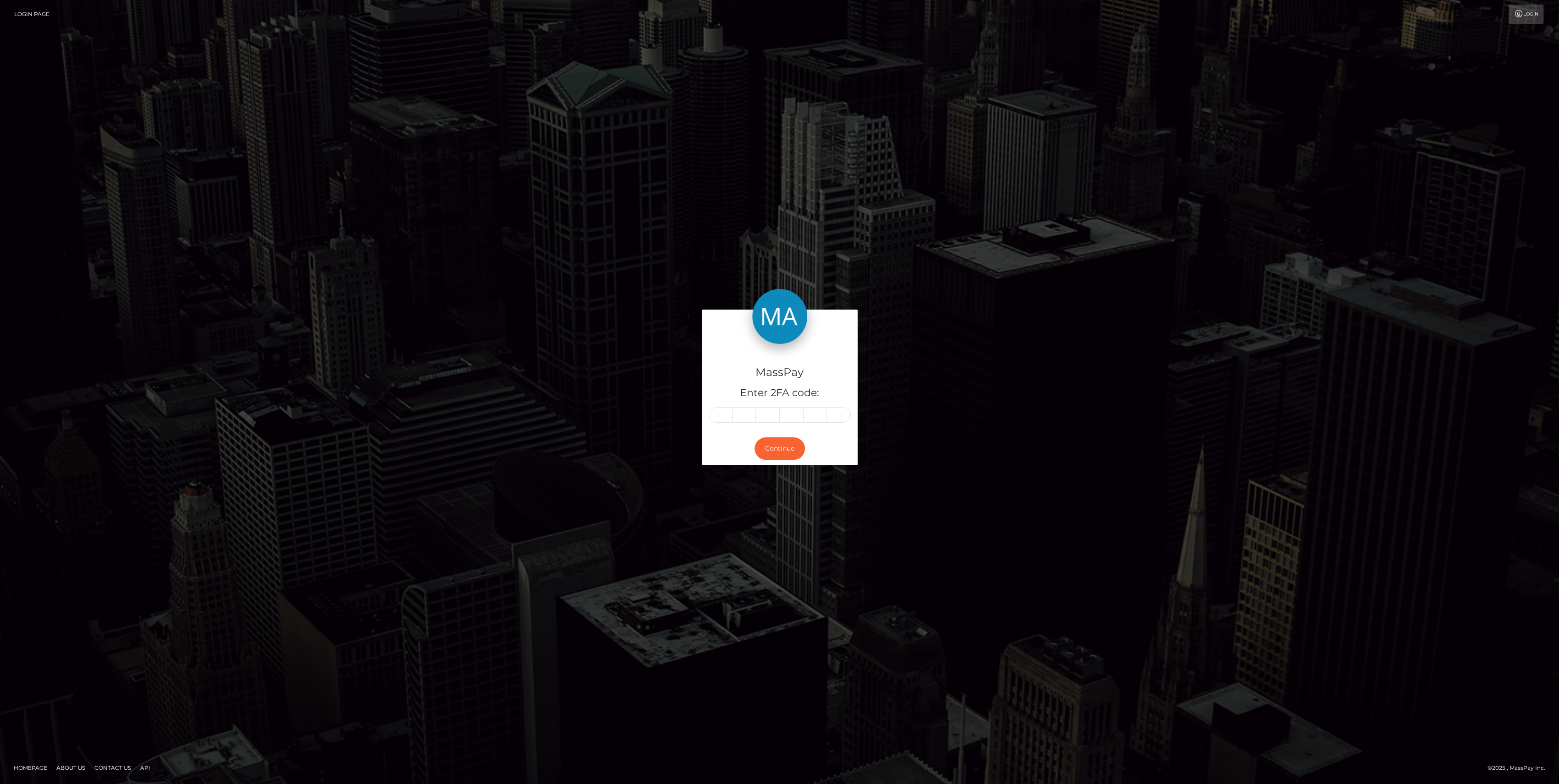
type input "4"
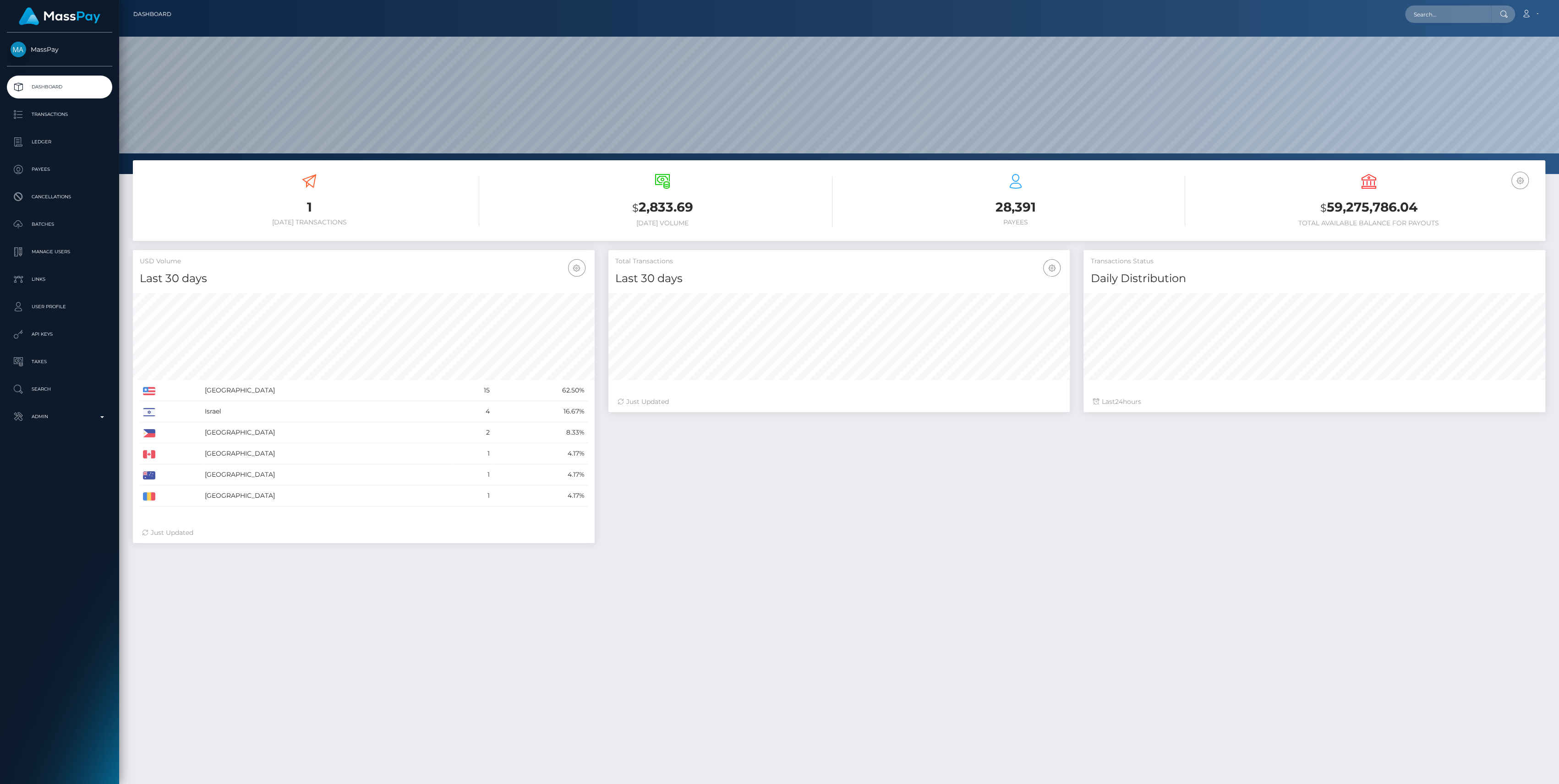
scroll to position [162, 462]
click at [76, 414] on p "Admin" at bounding box center [59, 416] width 98 height 14
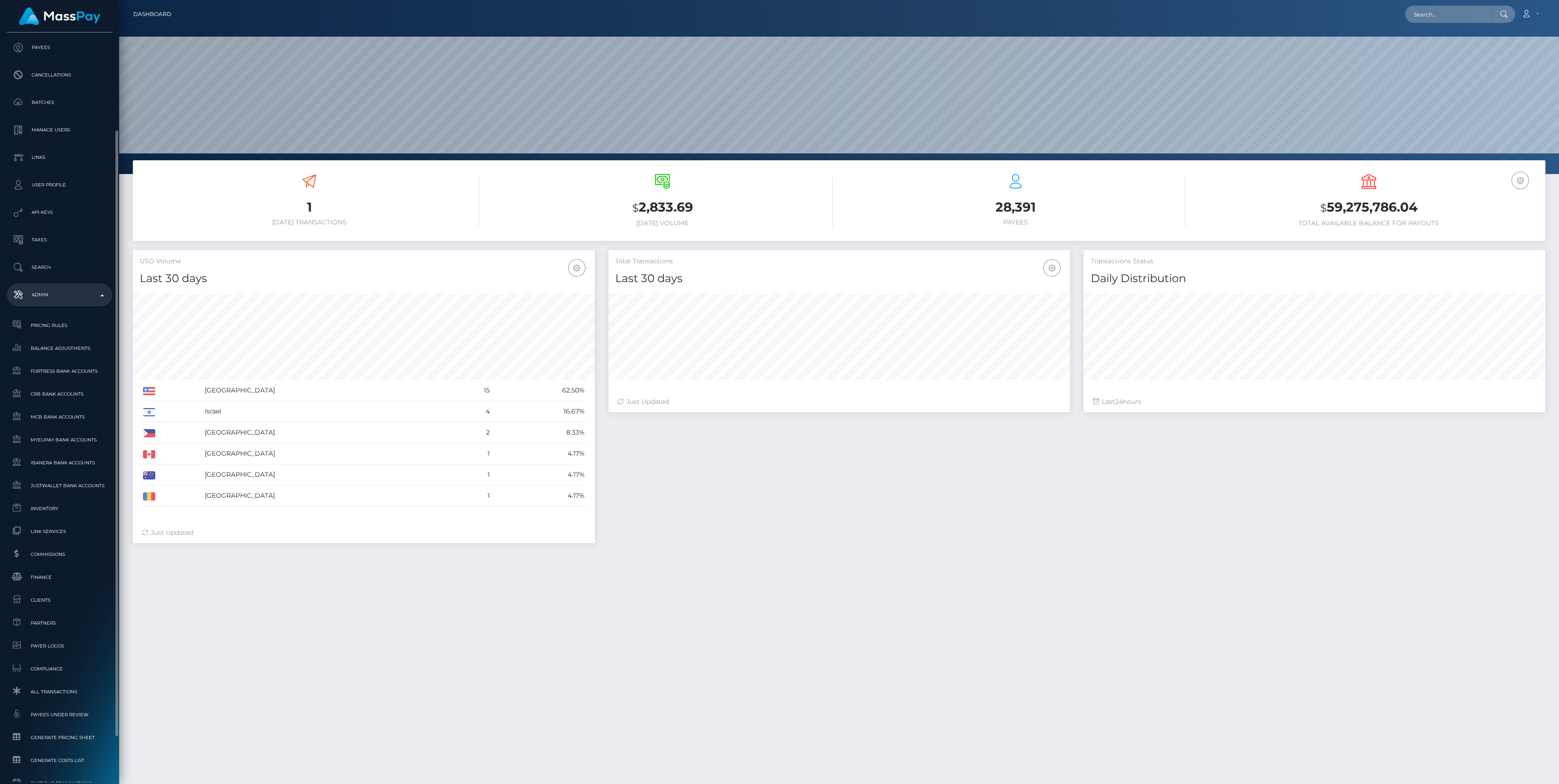
scroll to position [178, 0]
click at [44, 517] on span "Finance" at bounding box center [59, 520] width 98 height 10
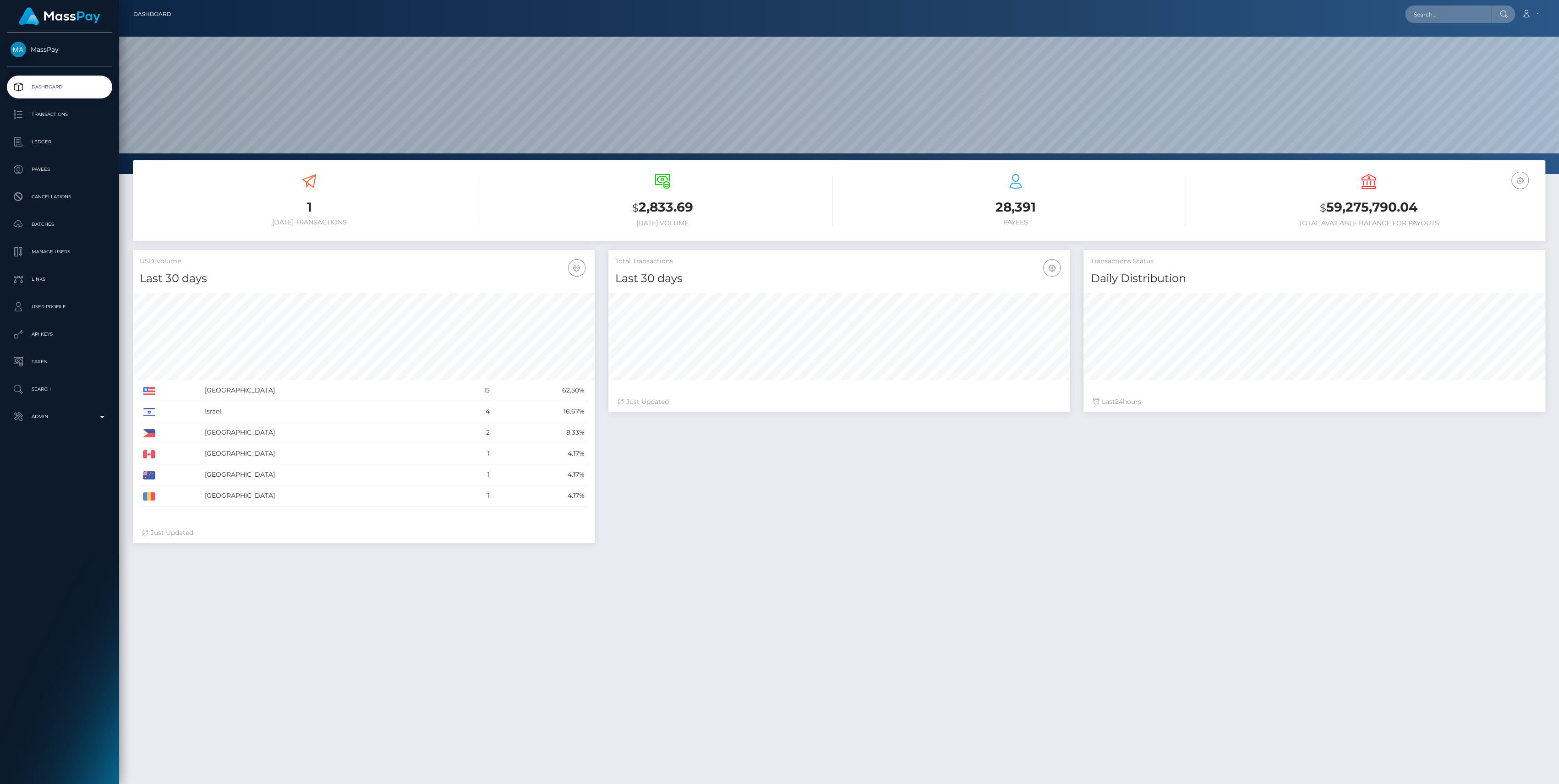
scroll to position [162, 462]
click at [91, 416] on p "Admin" at bounding box center [59, 416] width 98 height 14
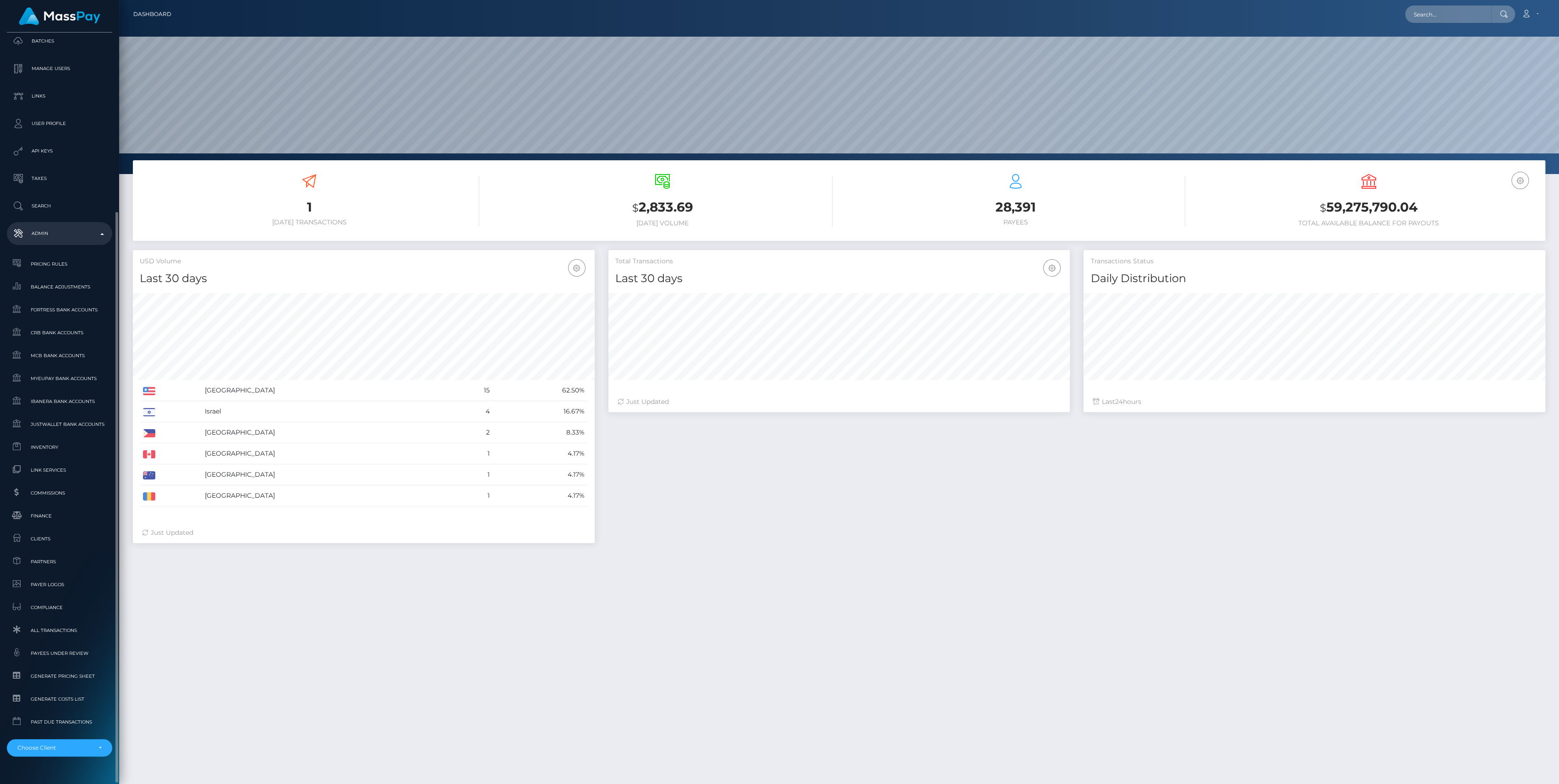
scroll to position [203, 0]
click at [50, 431] on span "Inventory" at bounding box center [59, 427] width 98 height 10
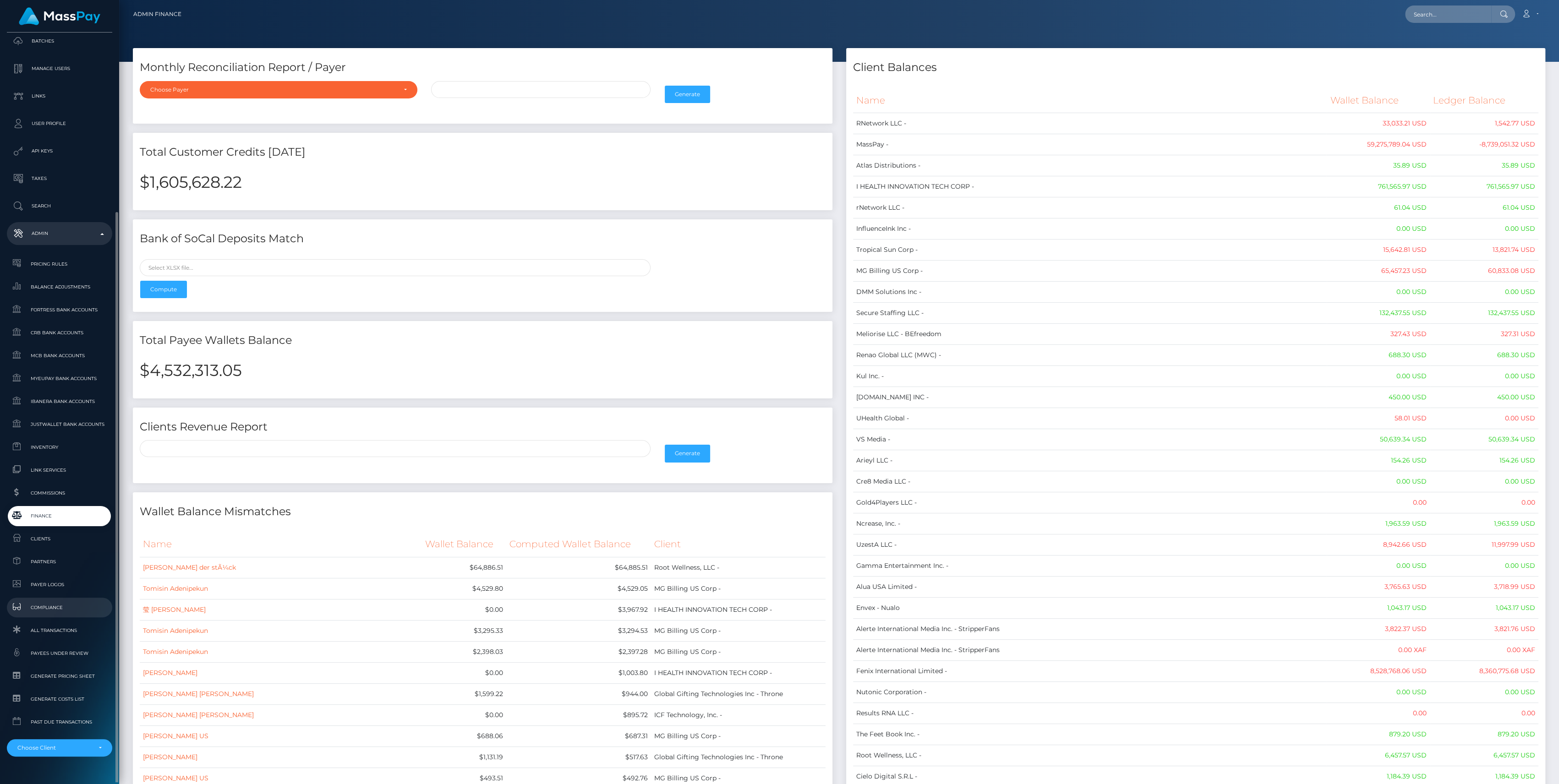
scroll to position [203, 0]
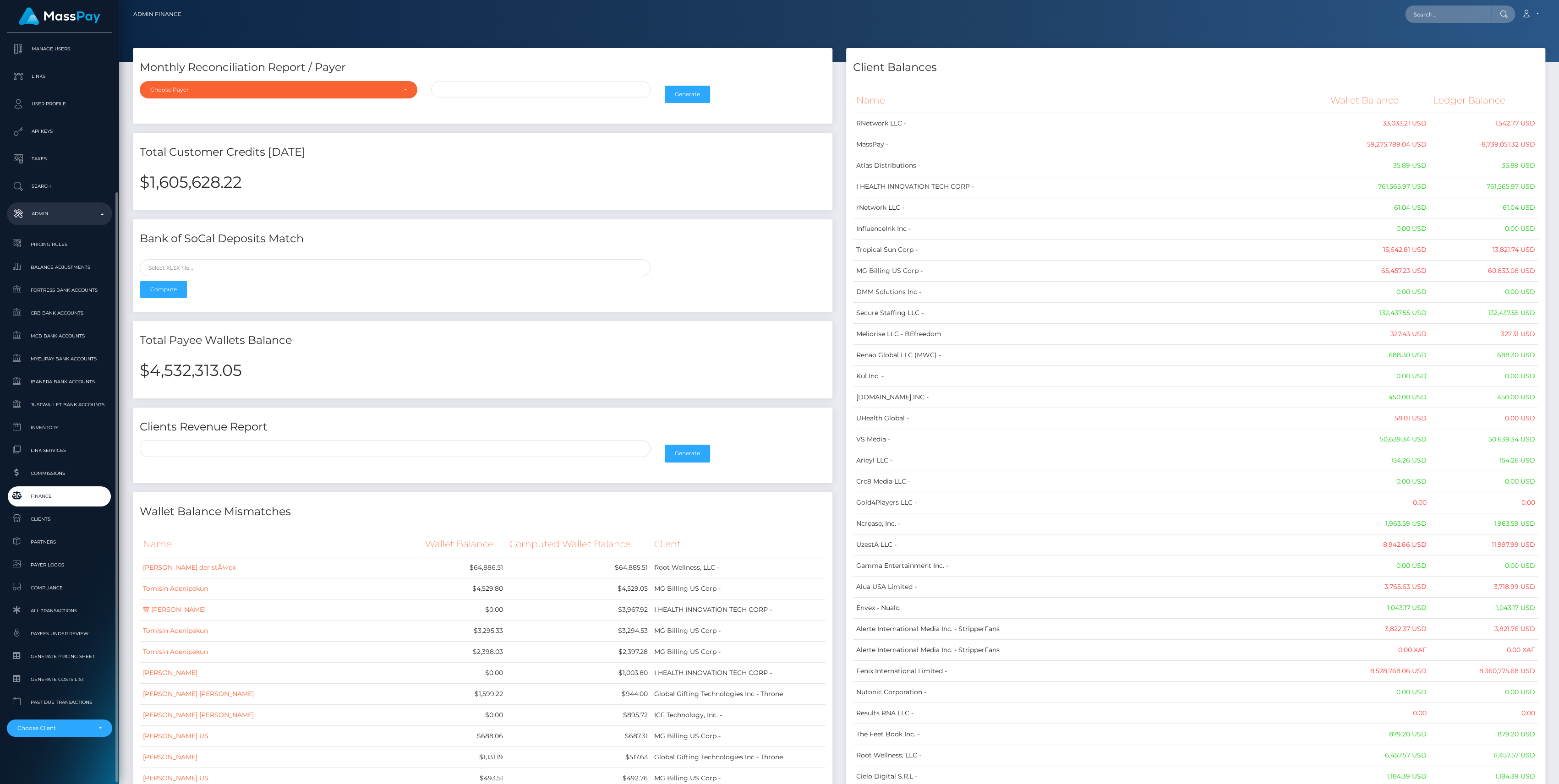
click at [51, 506] on link "Finance" at bounding box center [59, 496] width 105 height 20
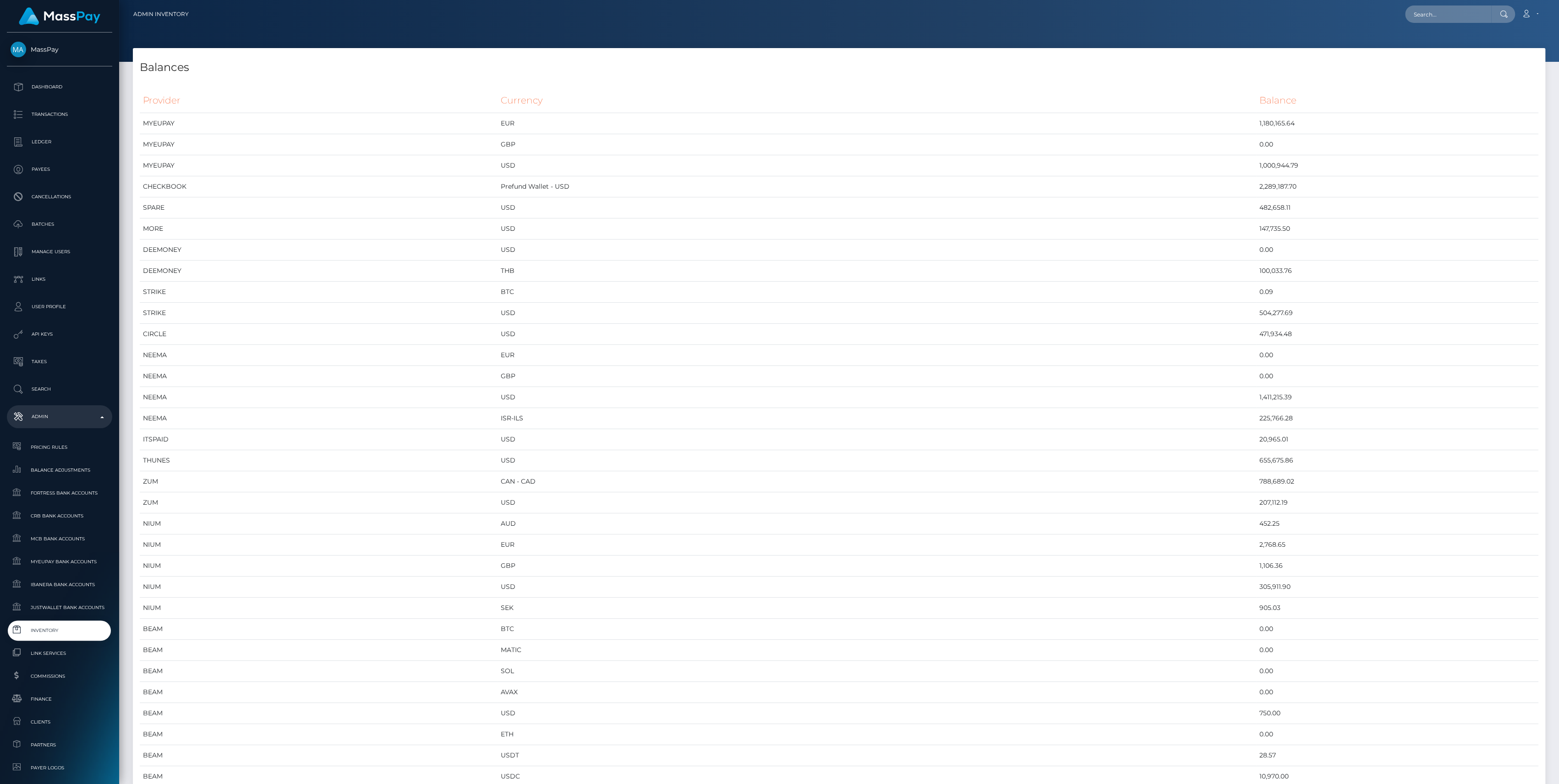
scroll to position [4670, 1412]
click at [55, 629] on span "Inventory" at bounding box center [59, 630] width 98 height 10
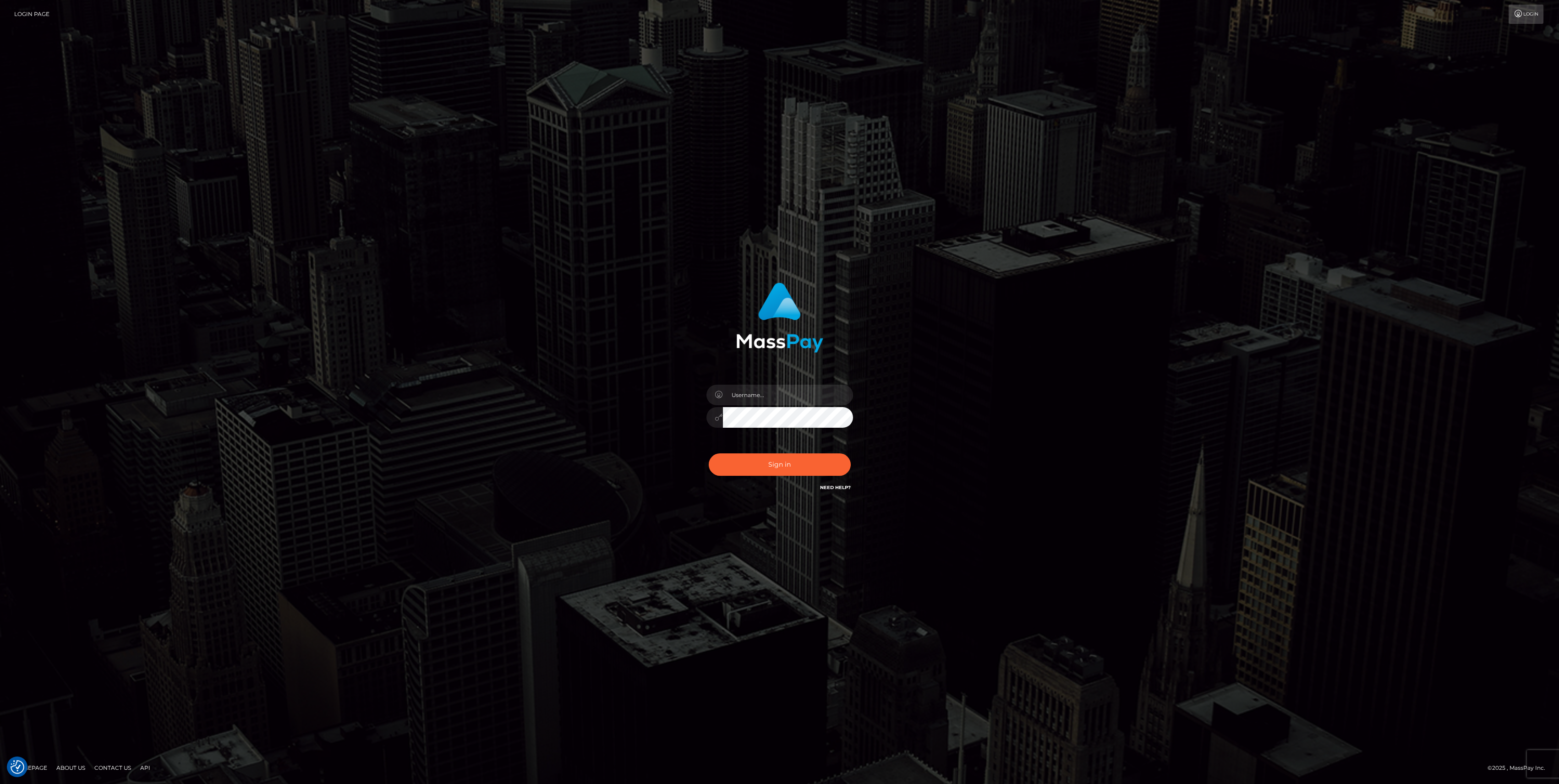
checkbox input "true"
type input "bengreen"
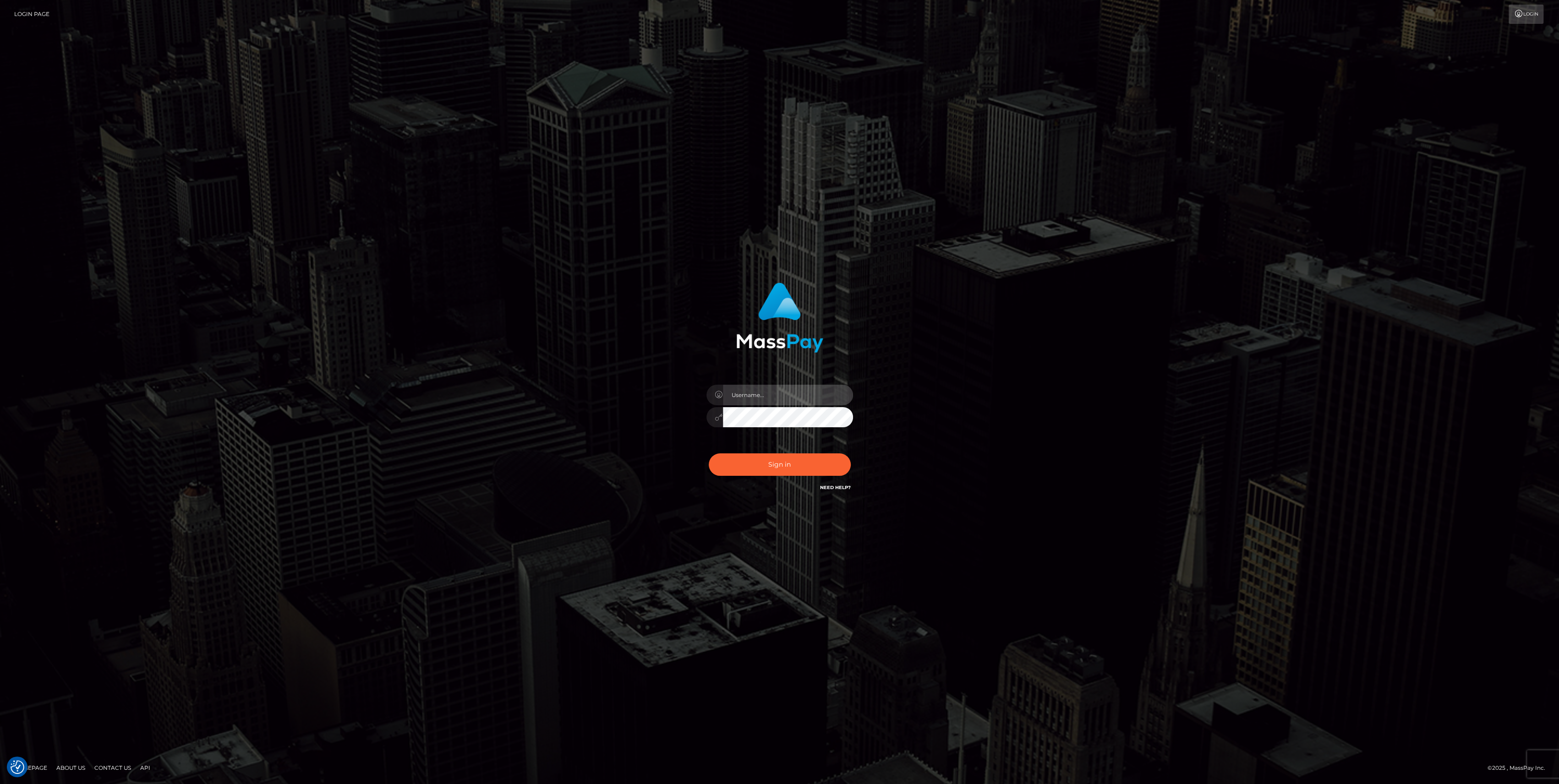
type input "bengreen"
click at [776, 468] on button "Sign in" at bounding box center [780, 464] width 142 height 22
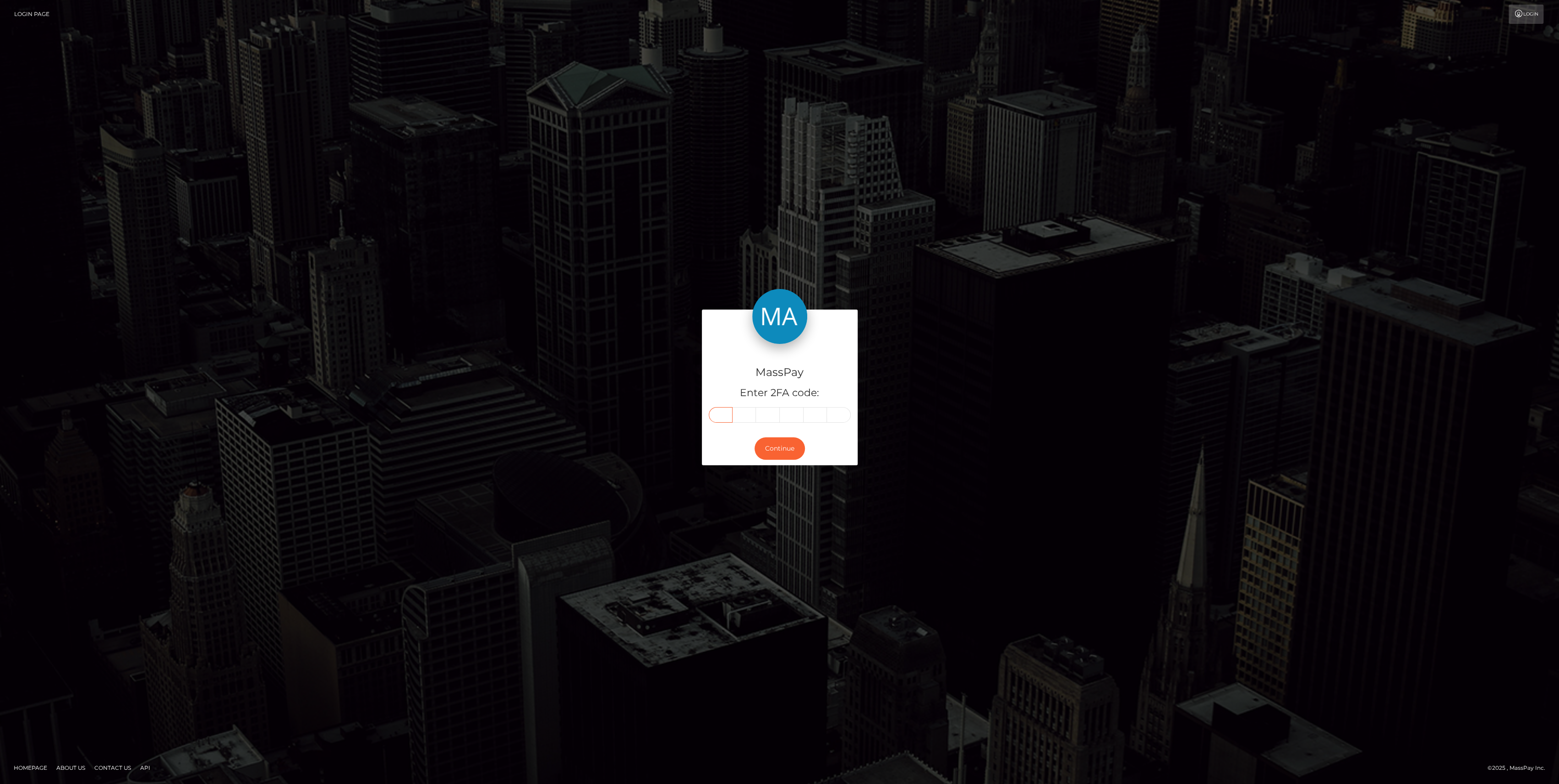
click at [718, 418] on input "text" at bounding box center [720, 415] width 24 height 16
paste input "0"
type input "0"
type input "2"
type input "6"
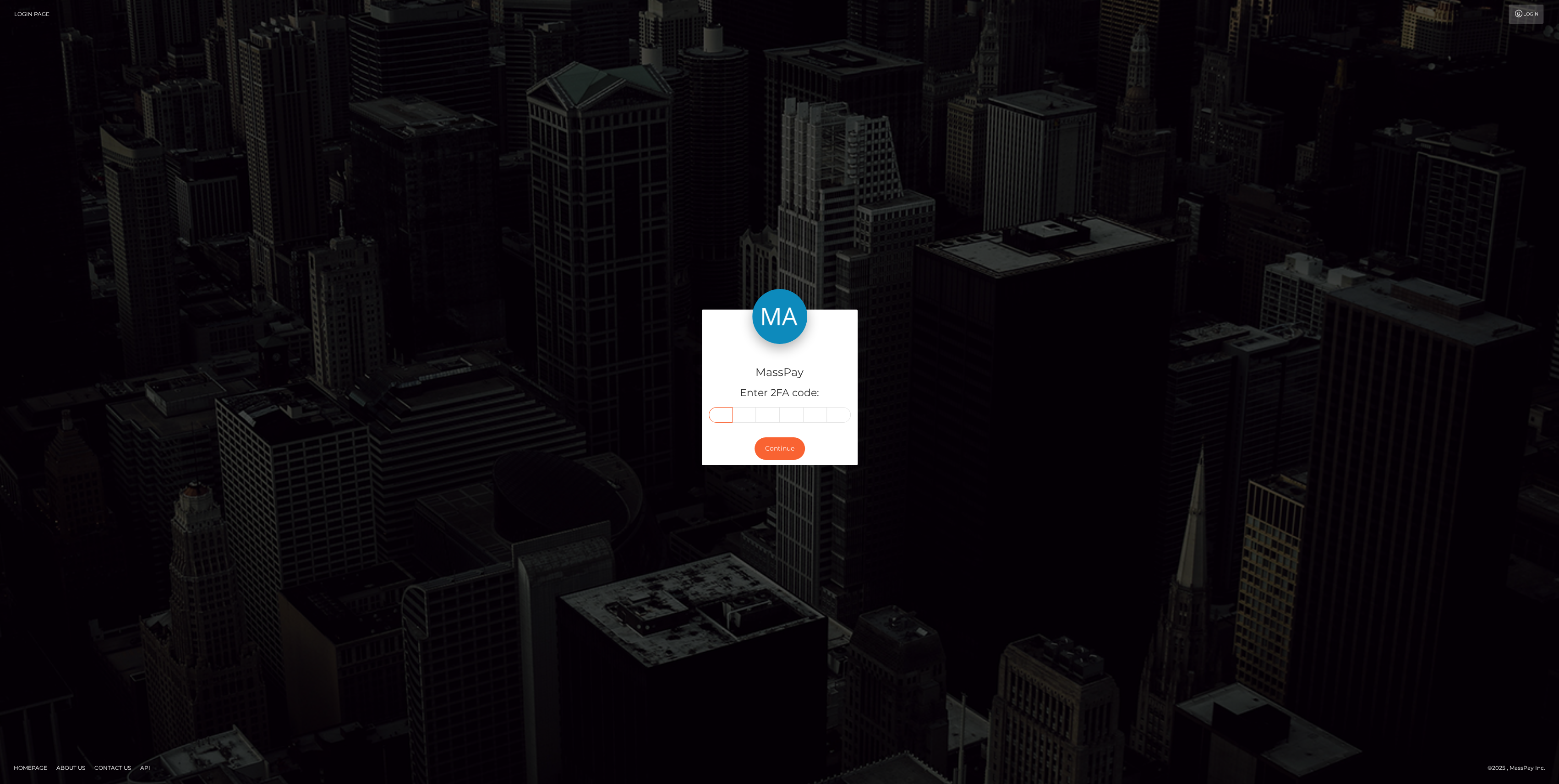
type input "9"
type input "5"
click at [768, 454] on button "Continue" at bounding box center [780, 448] width 50 height 22
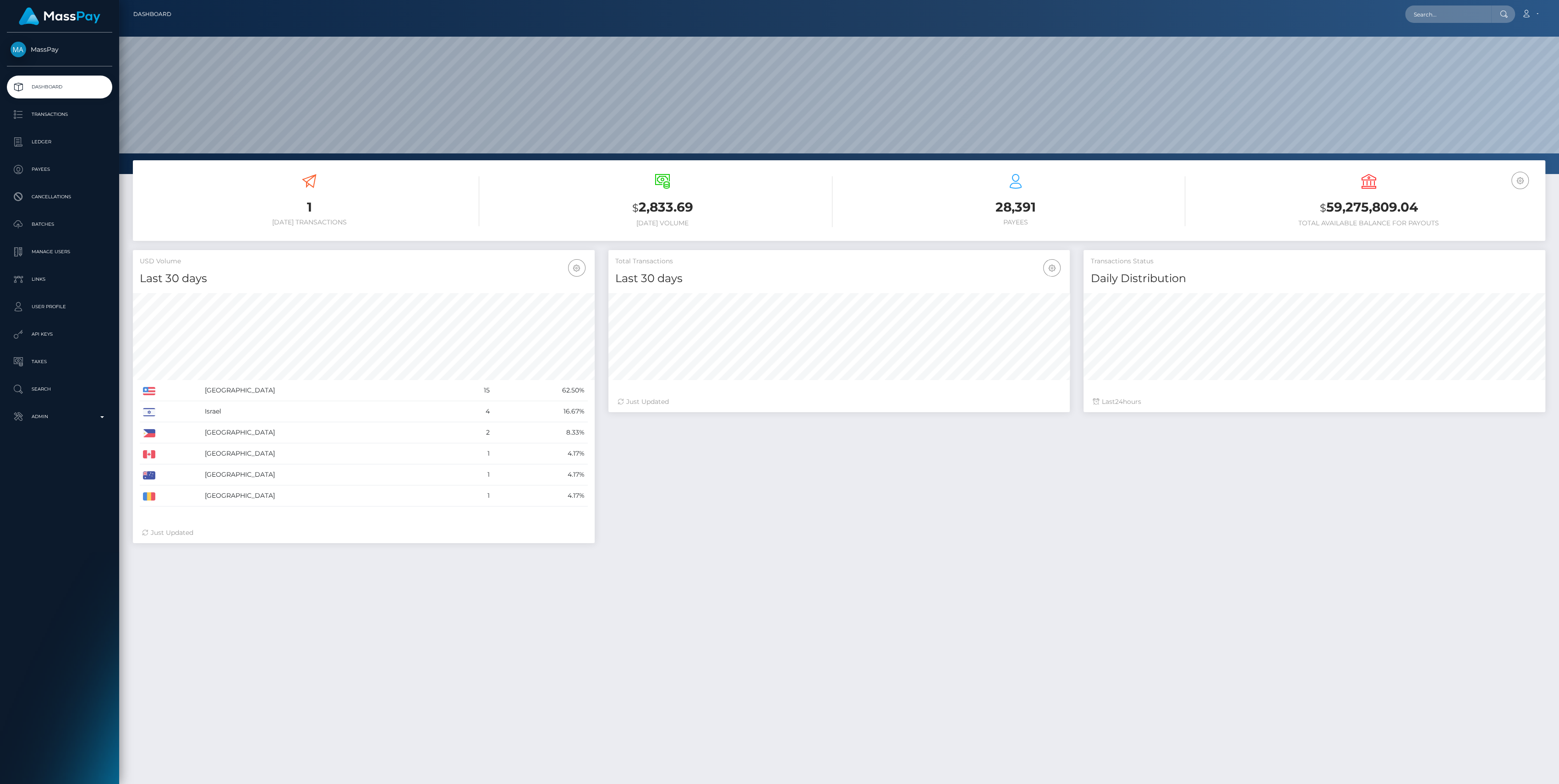
scroll to position [162, 462]
click at [67, 410] on link "Admin" at bounding box center [59, 417] width 105 height 23
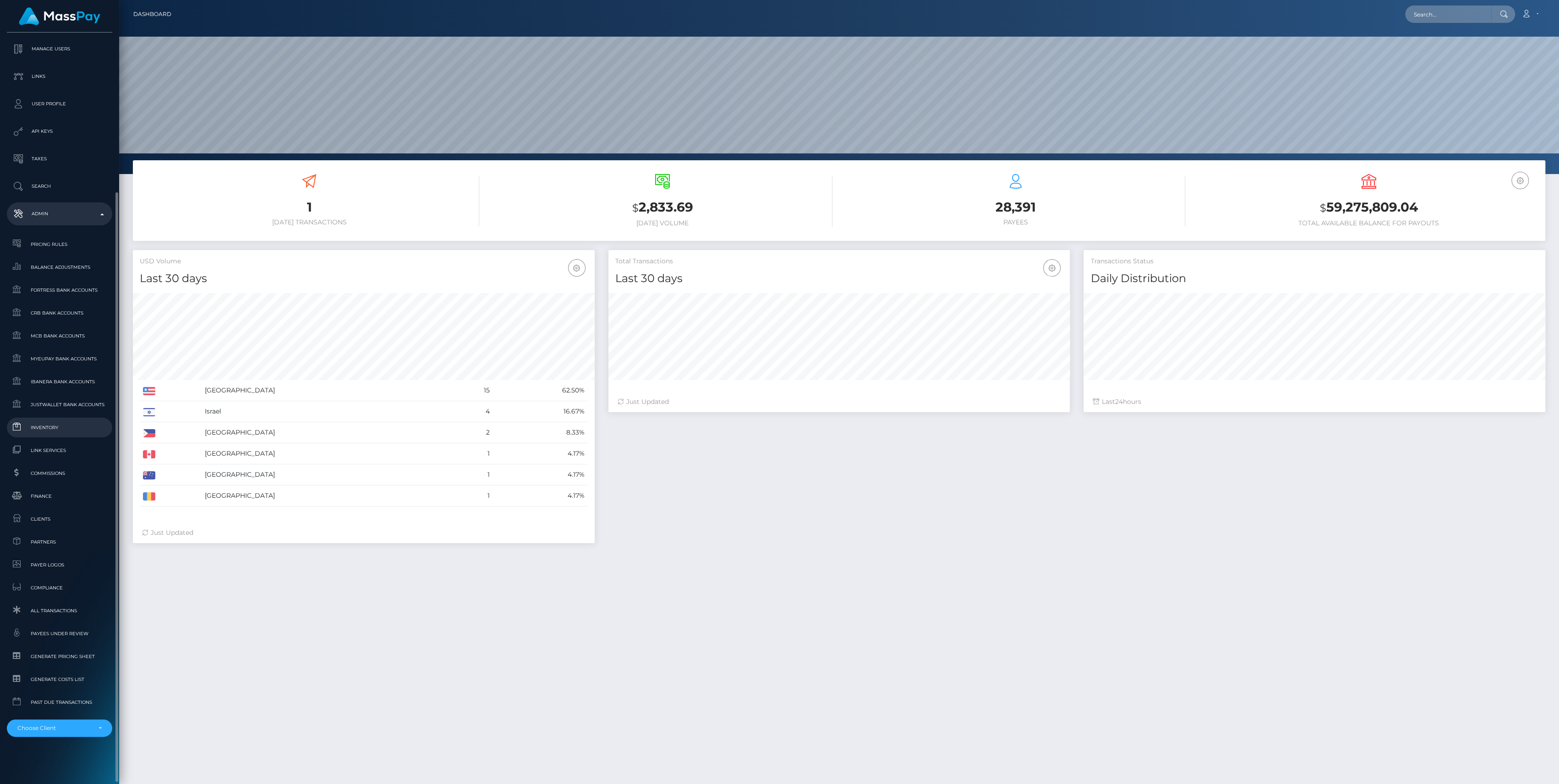
click at [37, 429] on span "Inventory" at bounding box center [59, 427] width 98 height 10
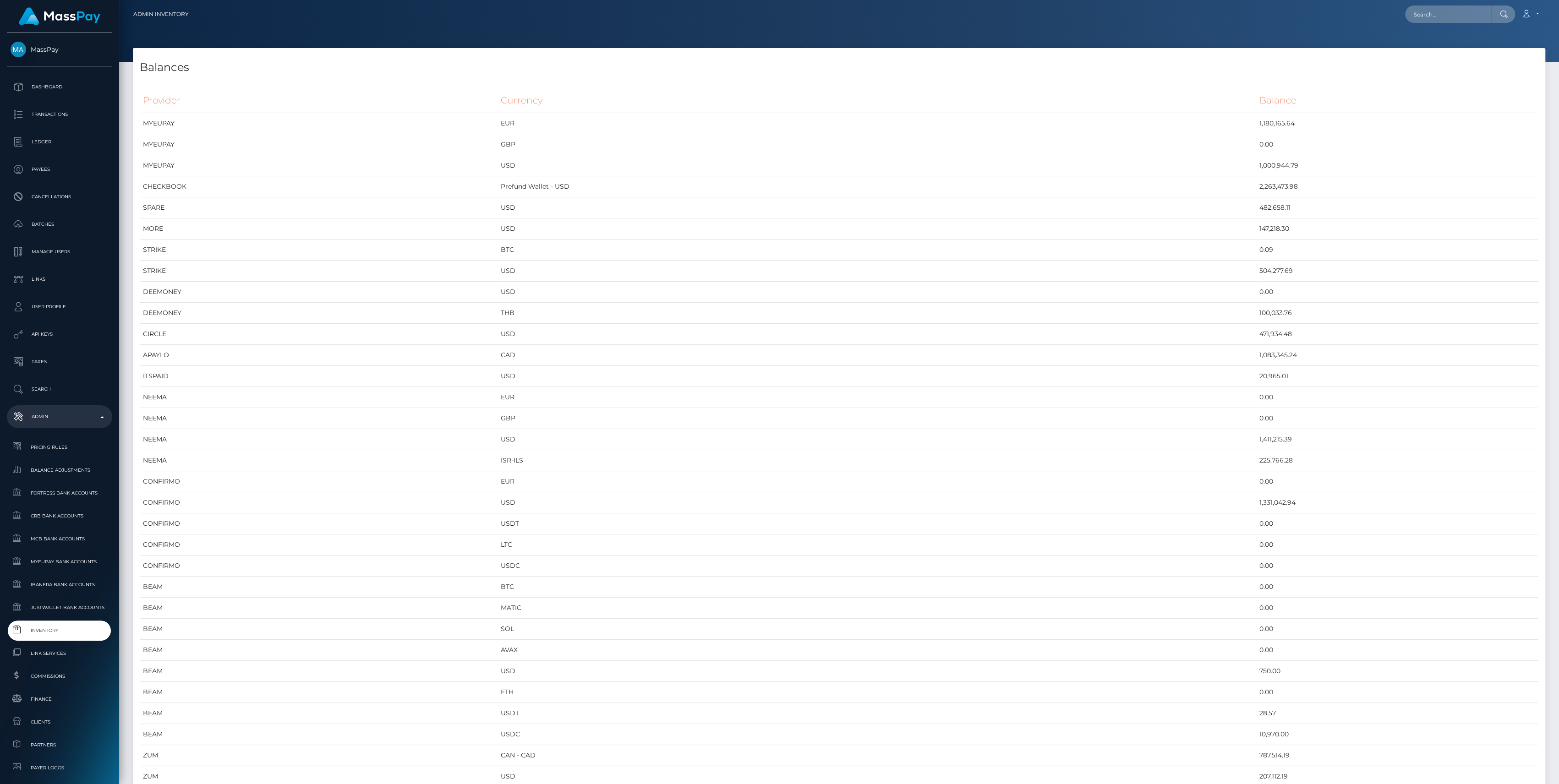
scroll to position [4670, 1412]
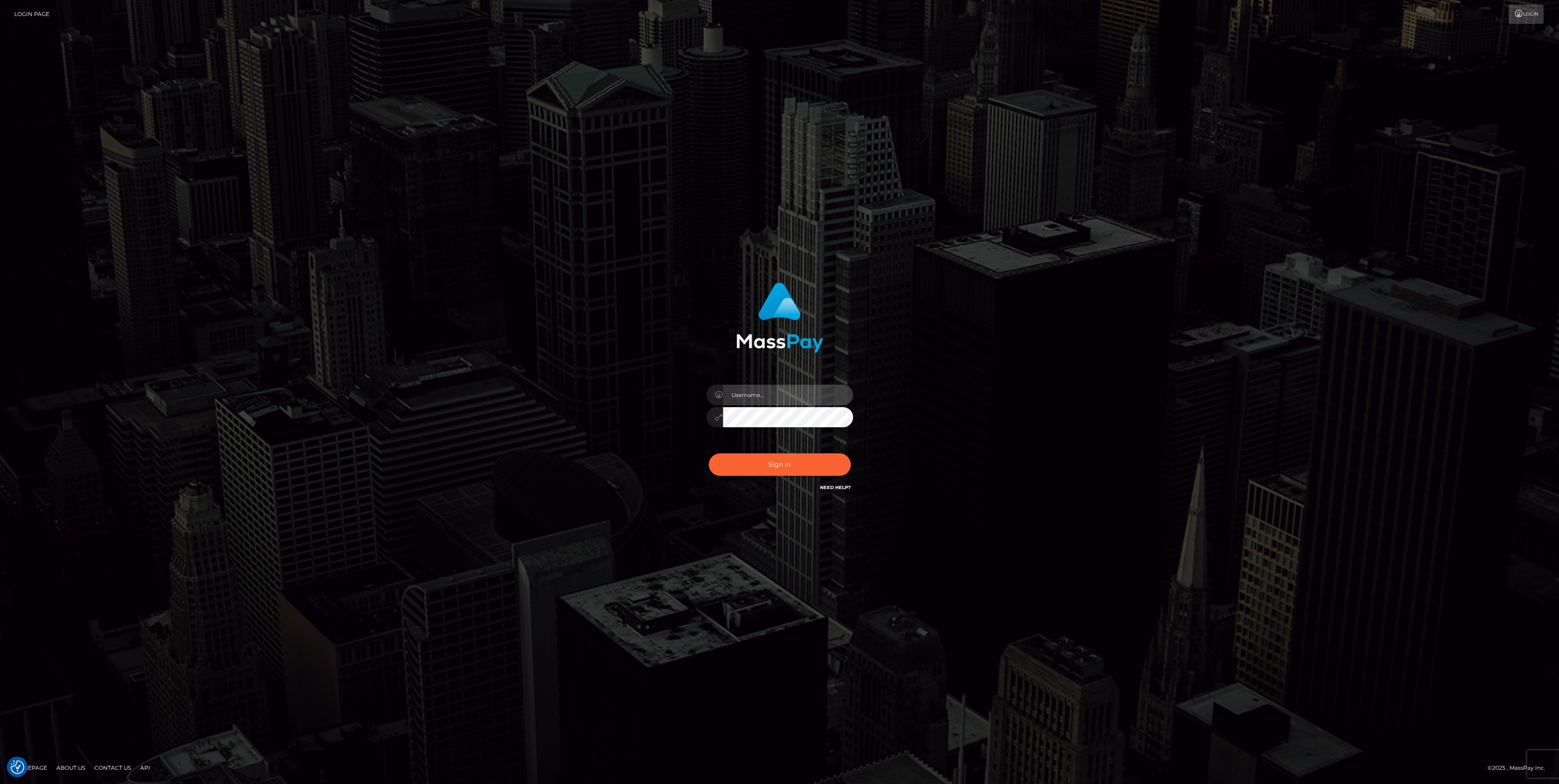
type input "bengreen"
click at [839, 451] on div "0cAFcWeA7c01DGDwQSCKoqMDtV_eOJLyrPsmfn9ABpp_VdaP4LOogylqfNFZ_PXPCPji-KzL333RyDA…" at bounding box center [780, 468] width 160 height 41
type input "bengreen"
click at [844, 465] on button "Sign in" at bounding box center [780, 464] width 142 height 22
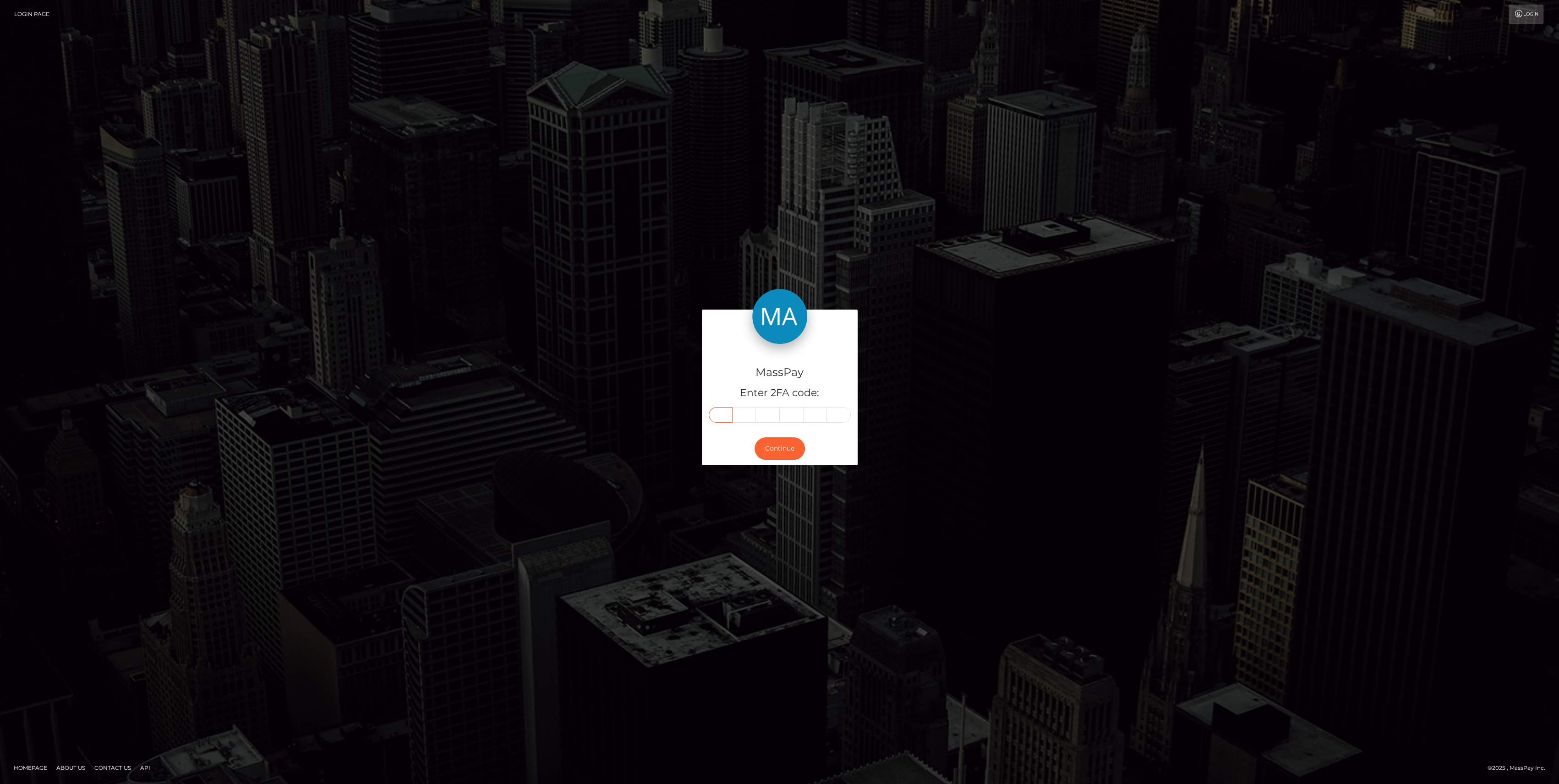
paste input "5"
type input "5"
type input "8"
type input "2"
type input "6"
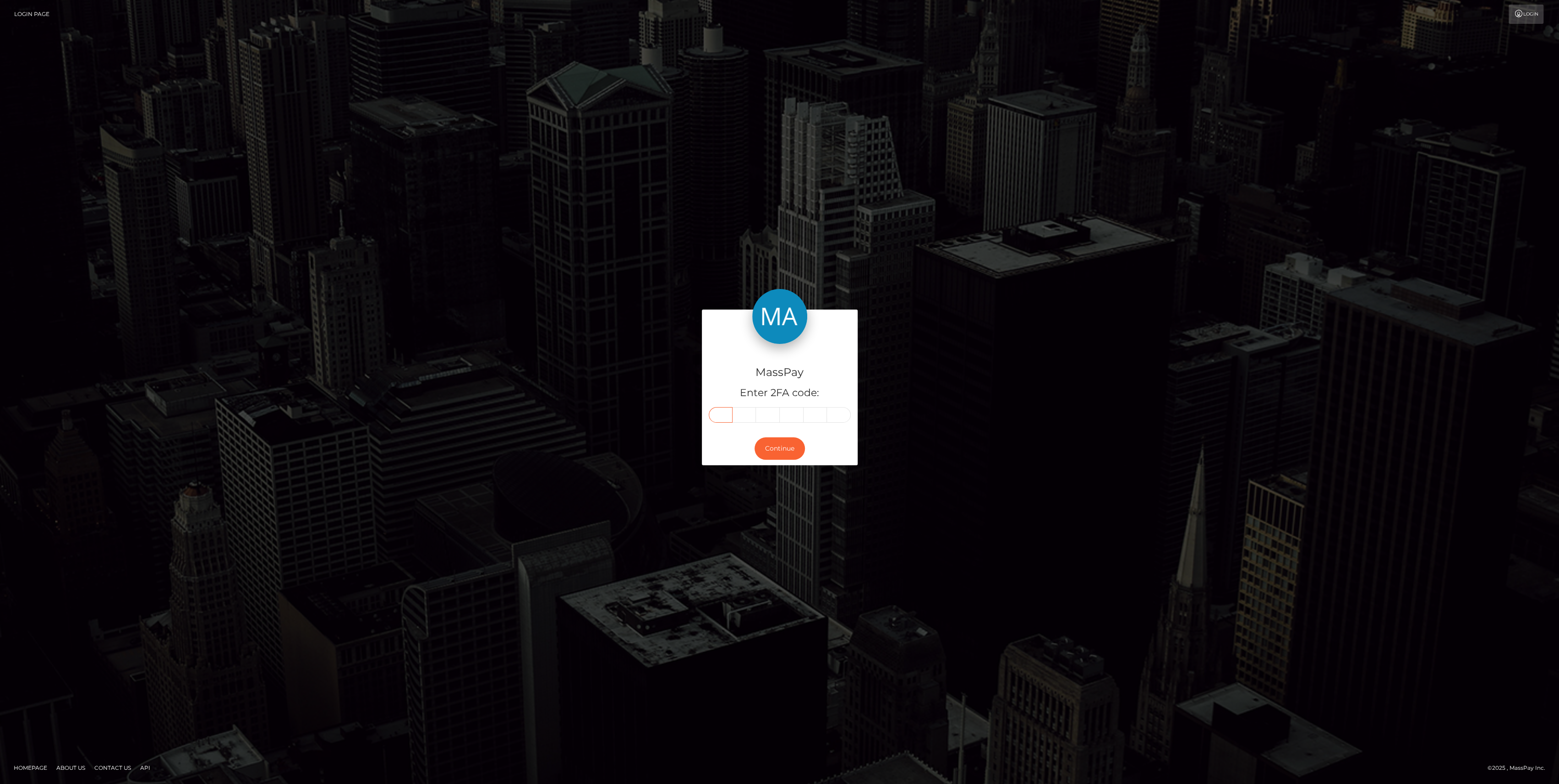
type input "5"
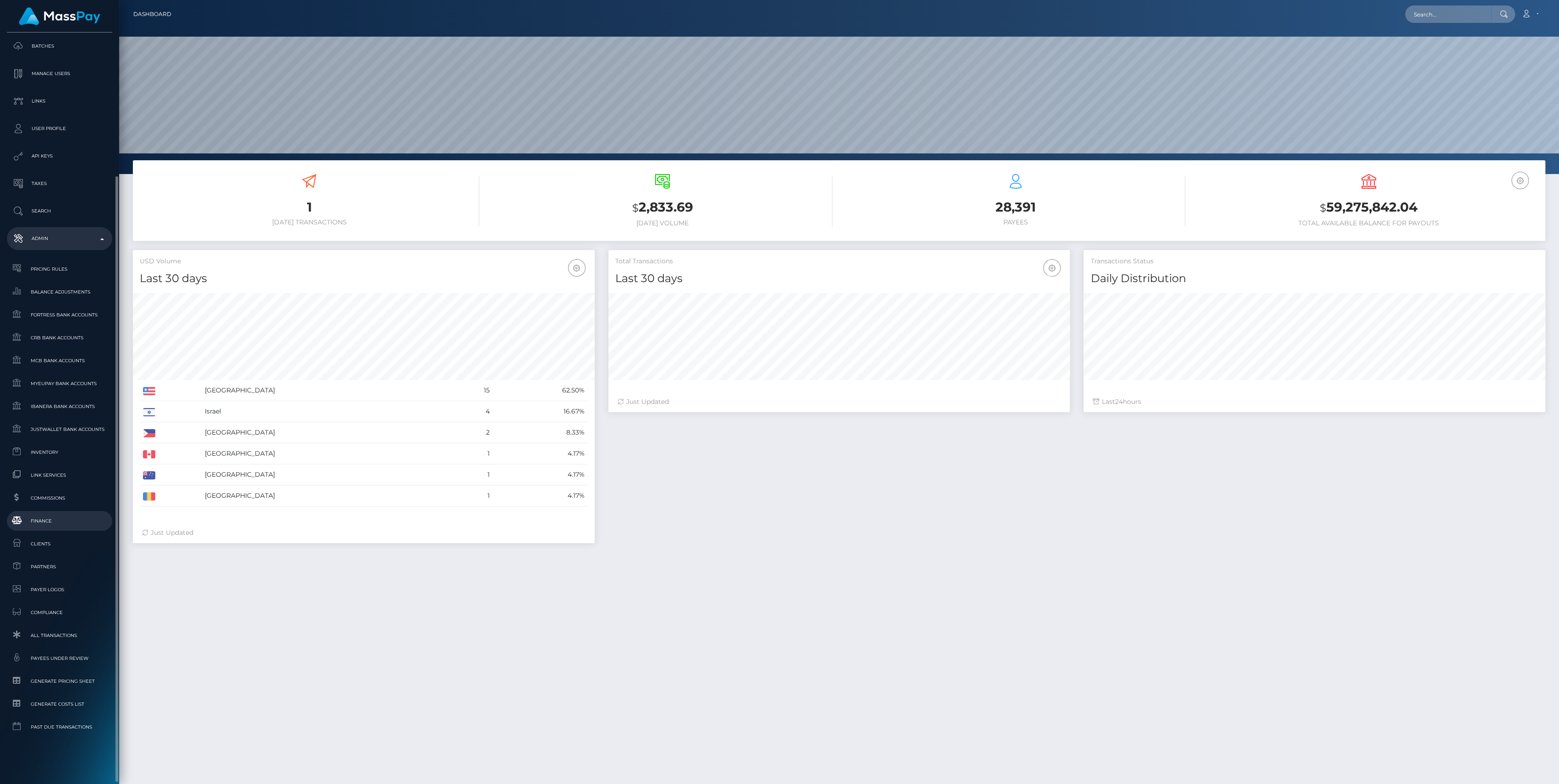
click at [90, 523] on span "Finance" at bounding box center [59, 520] width 98 height 10
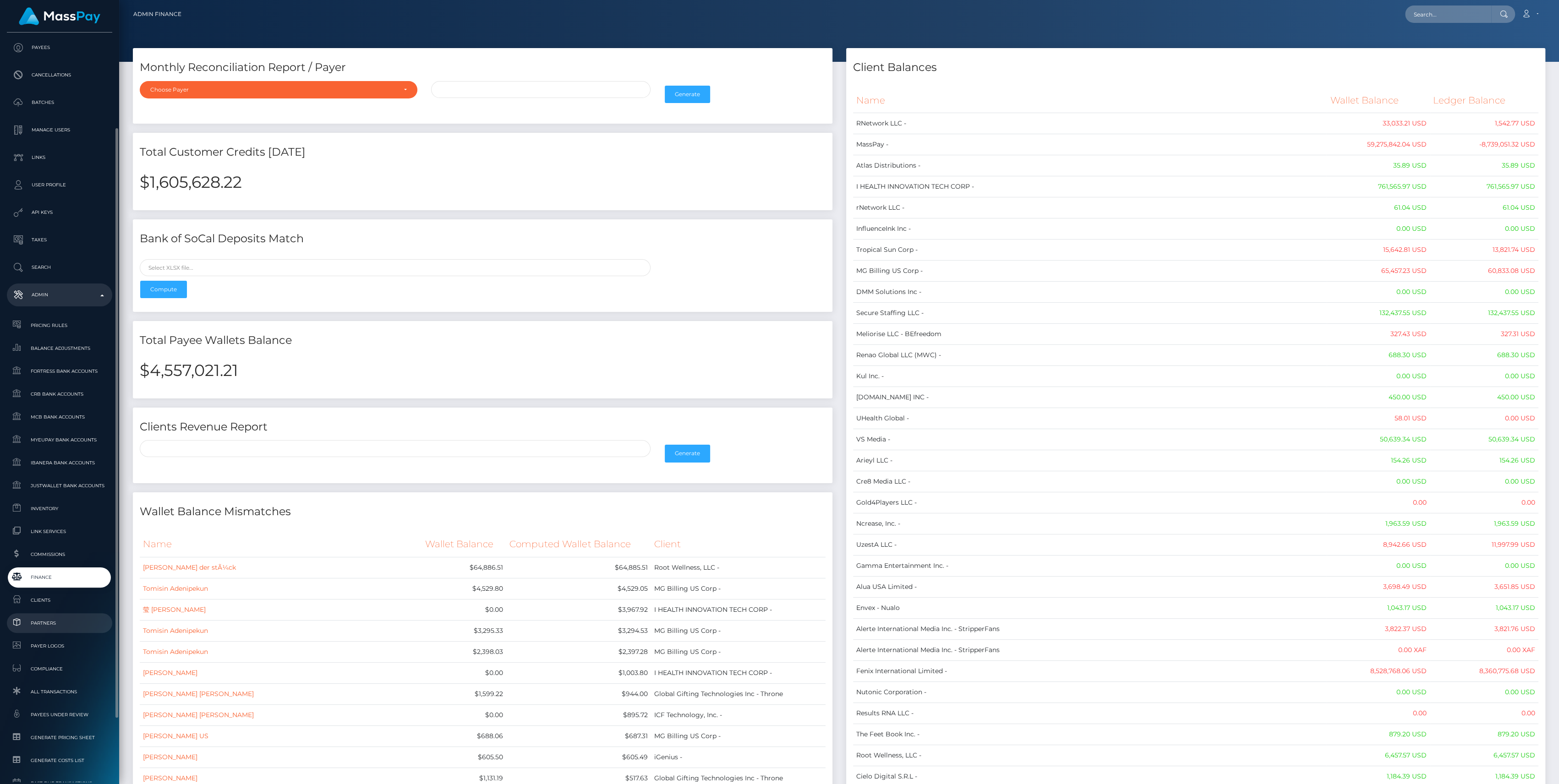
scroll to position [183, 0]
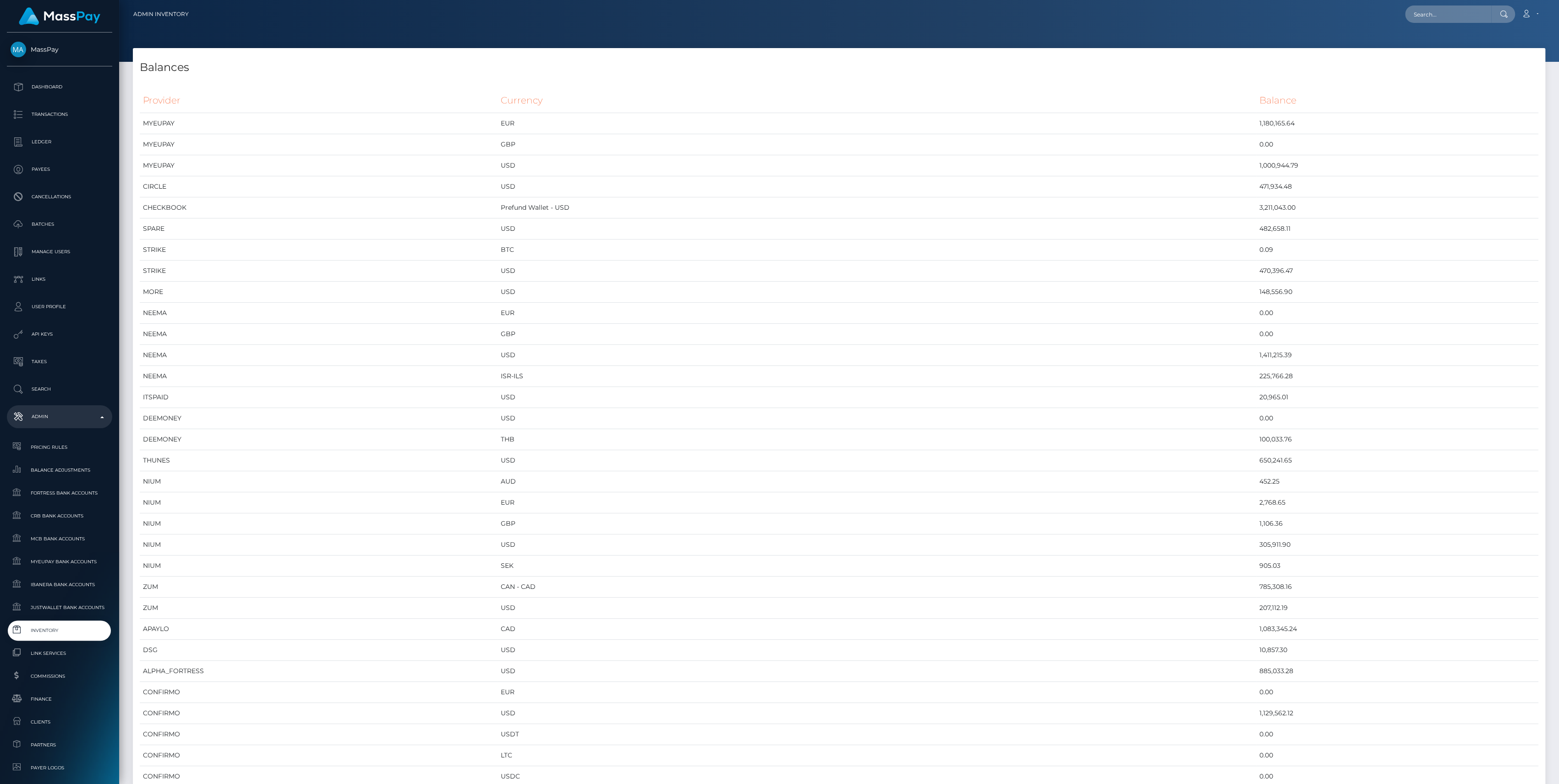
scroll to position [4670, 1412]
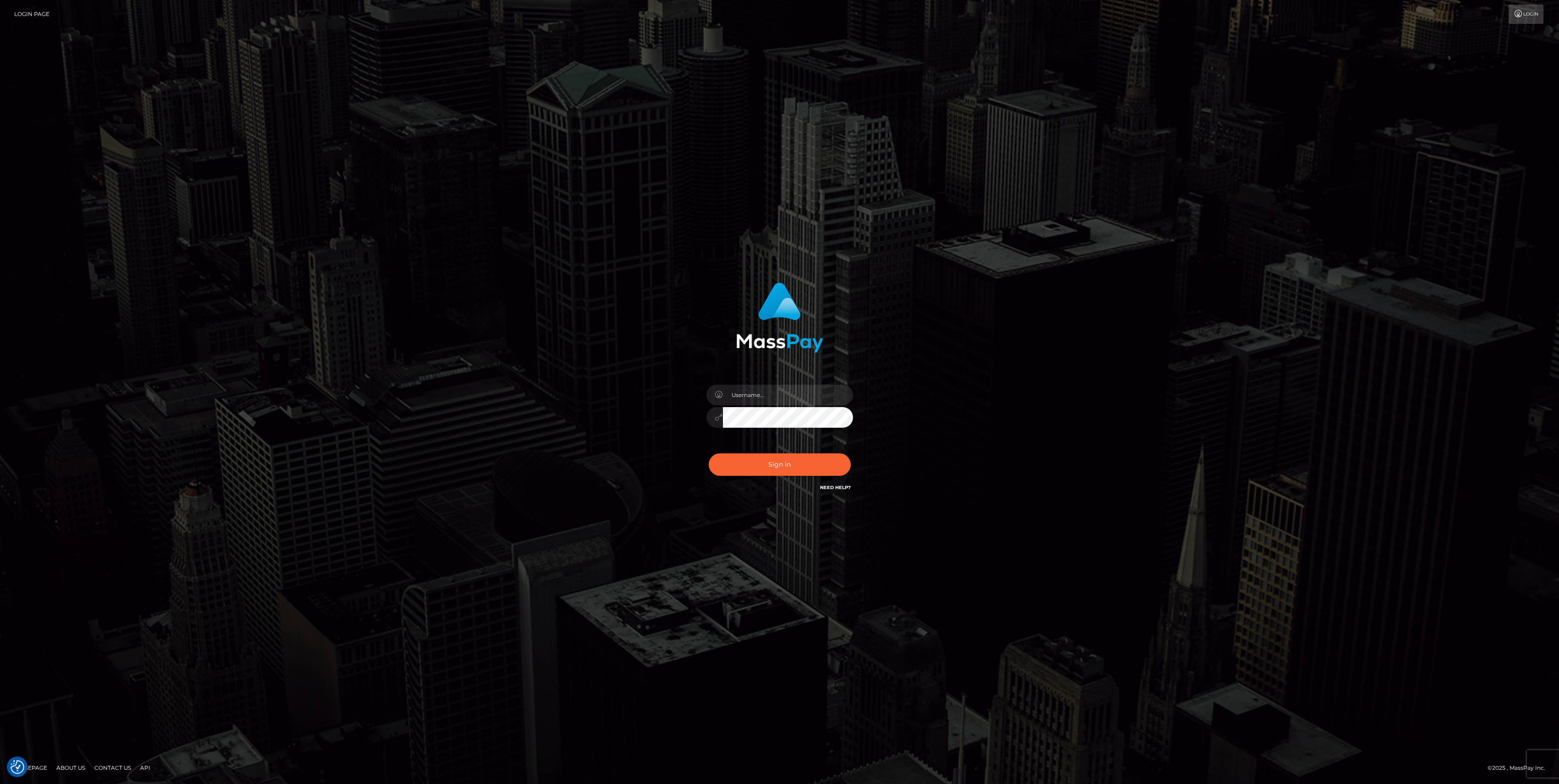
checkbox input "true"
